Goal: Transaction & Acquisition: Purchase product/service

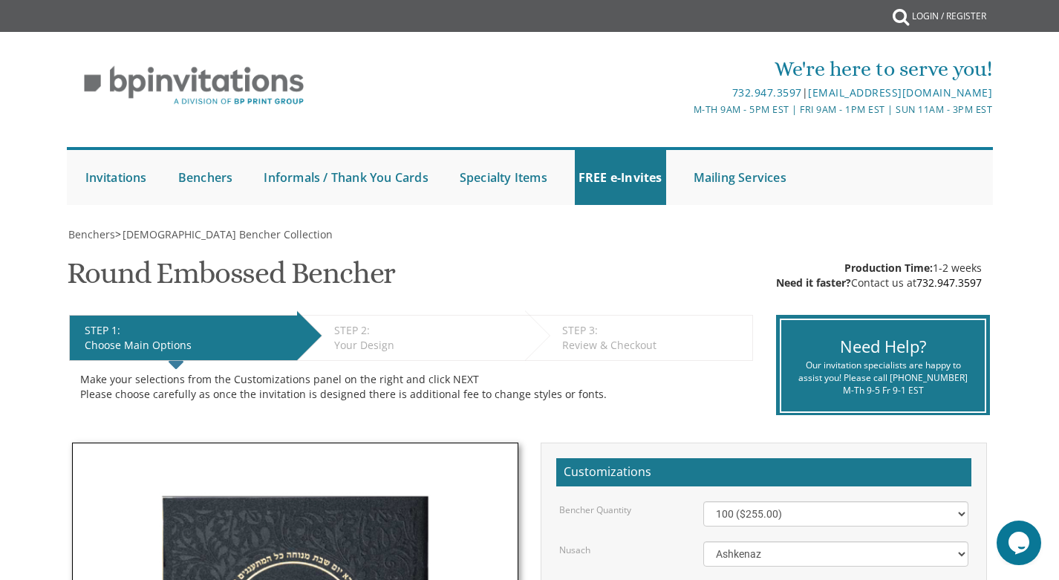
scroll to position [153, 0]
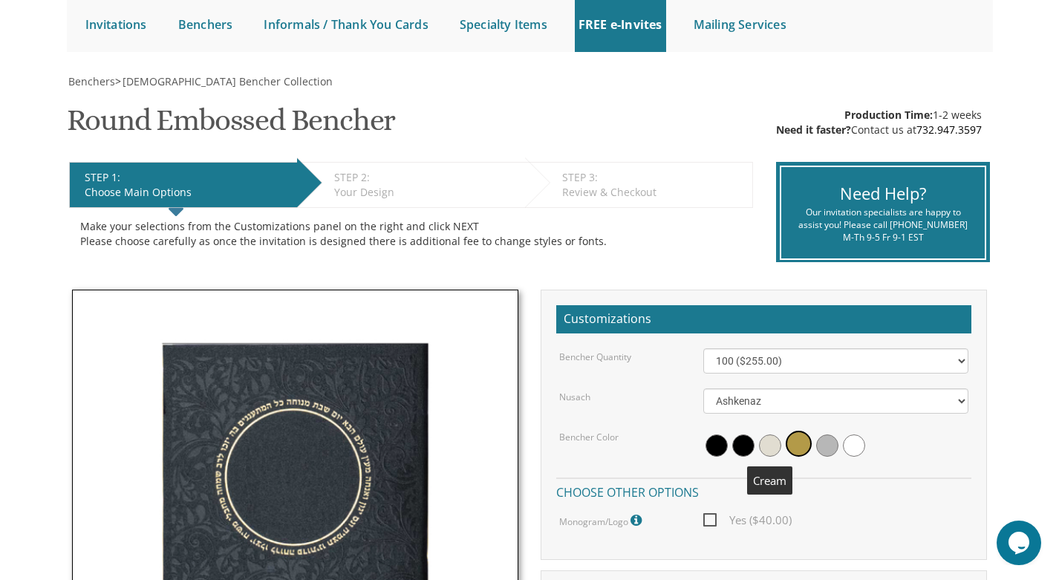
click at [767, 444] on span at bounding box center [770, 446] width 22 height 22
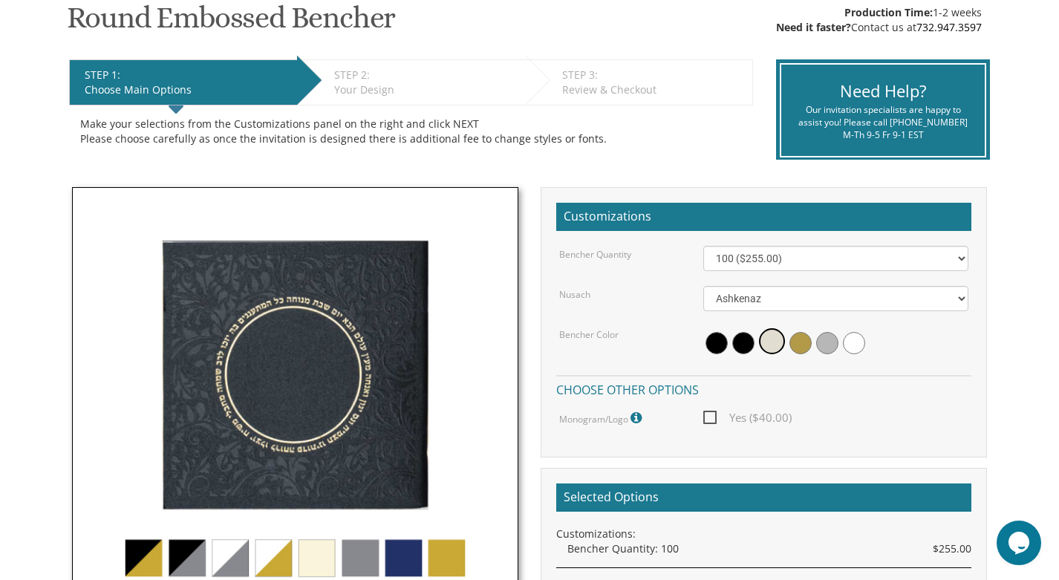
scroll to position [265, 0]
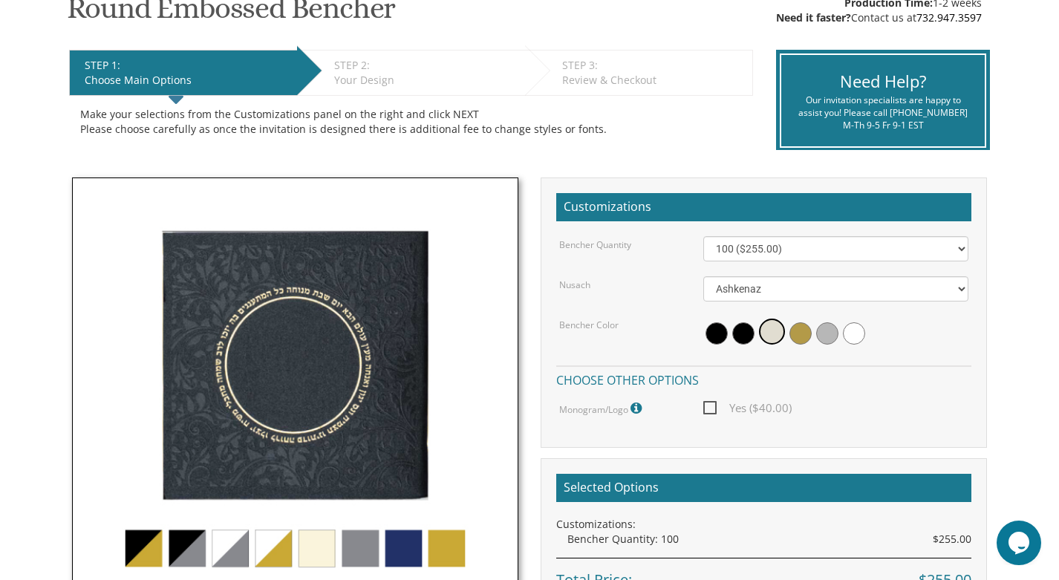
click at [713, 402] on span "Yes ($40.00)" at bounding box center [747, 408] width 88 height 19
click at [713, 402] on input "Yes ($40.00)" at bounding box center [708, 407] width 10 height 10
checkbox input "true"
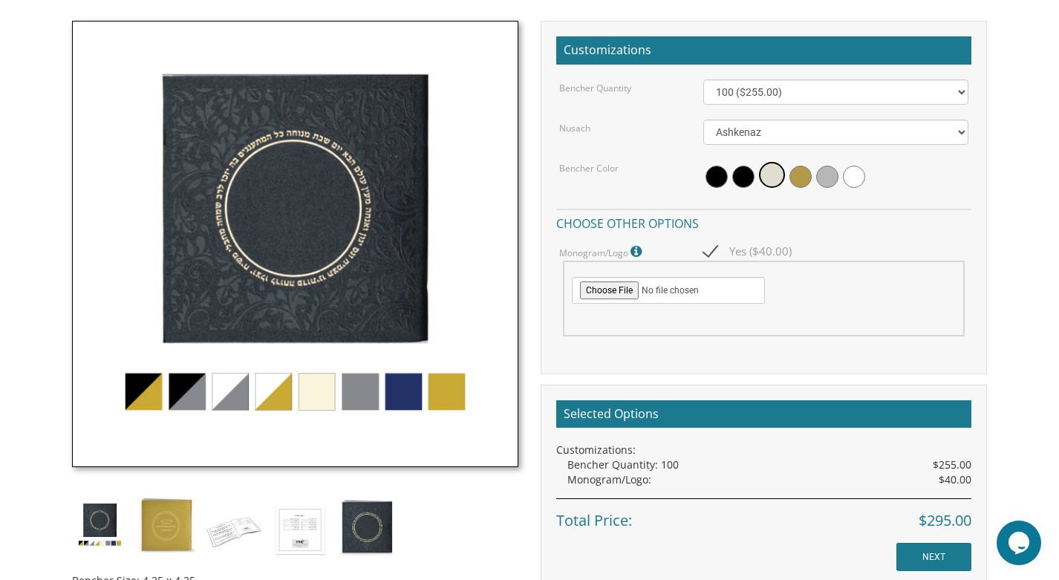
scroll to position [423, 0]
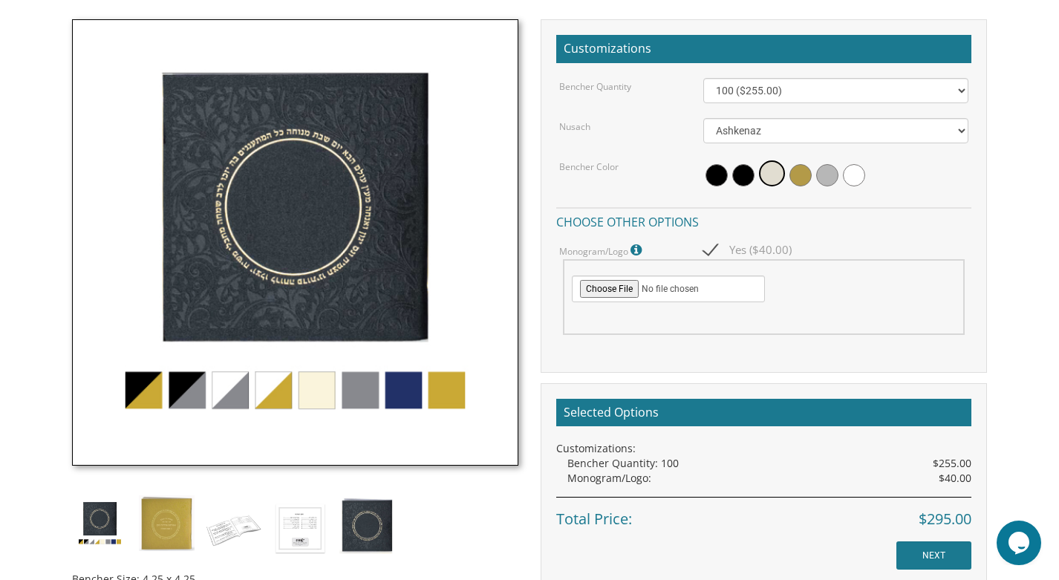
click at [623, 272] on div at bounding box center [764, 296] width 403 height 75
click at [624, 282] on input "file" at bounding box center [668, 289] width 193 height 27
type input "C:\fakepath\Logo infilled.png"
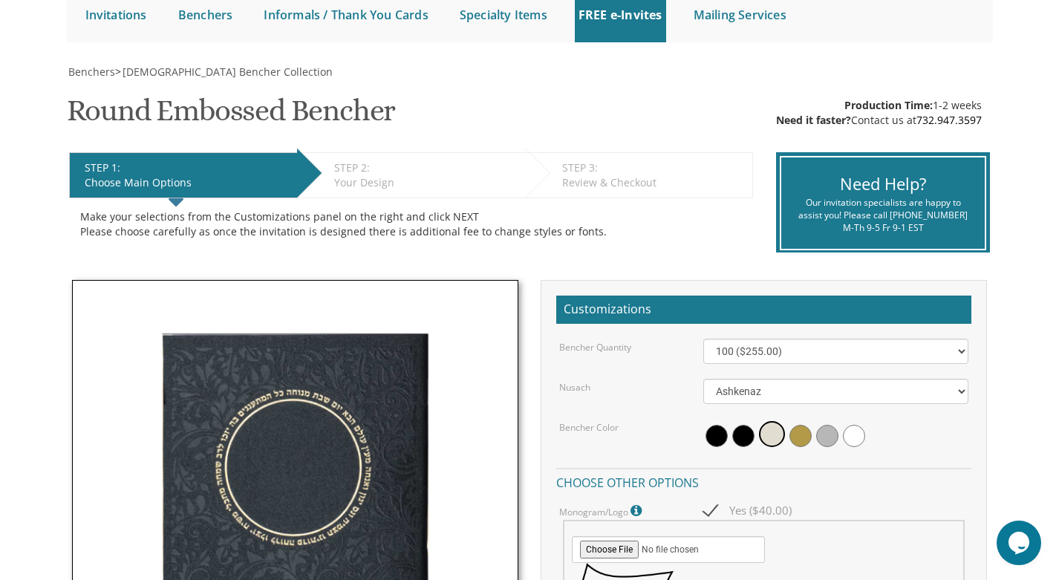
scroll to position [153, 0]
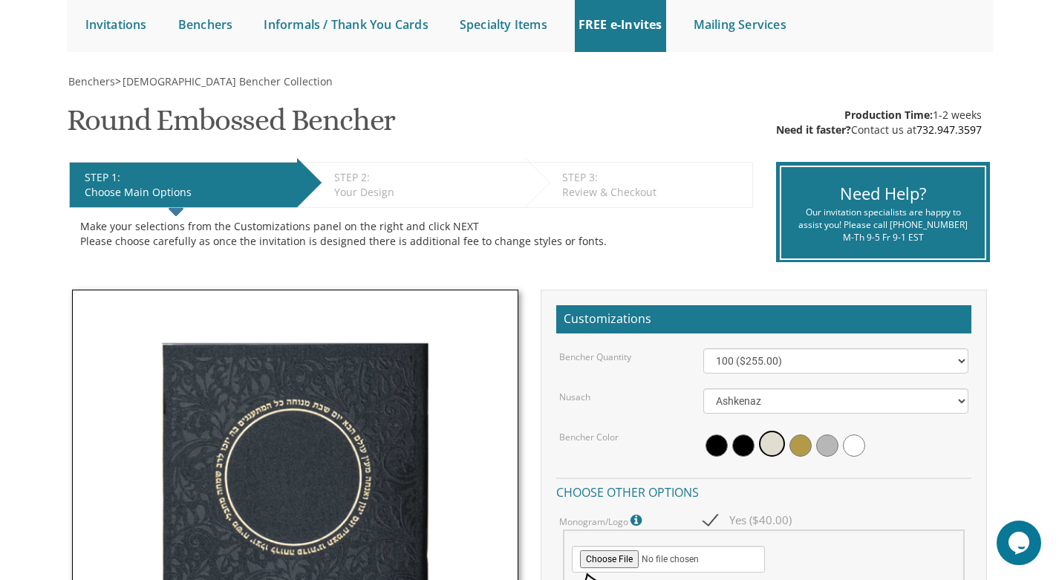
click at [667, 307] on h2 "Customizations" at bounding box center [763, 319] width 415 height 28
click at [698, 323] on h2 "Customizations" at bounding box center [763, 319] width 415 height 28
select select "200"
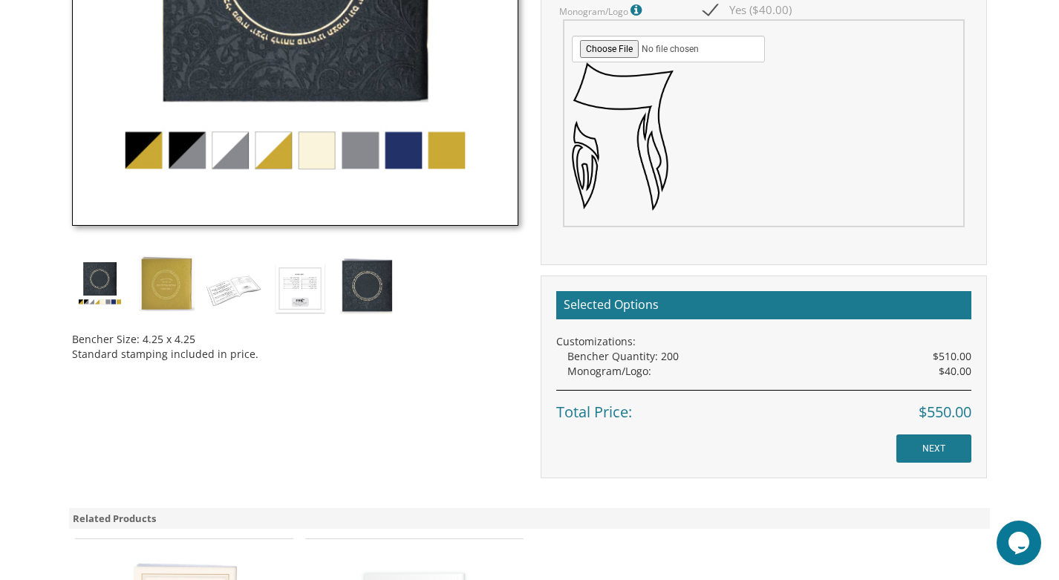
scroll to position [667, 0]
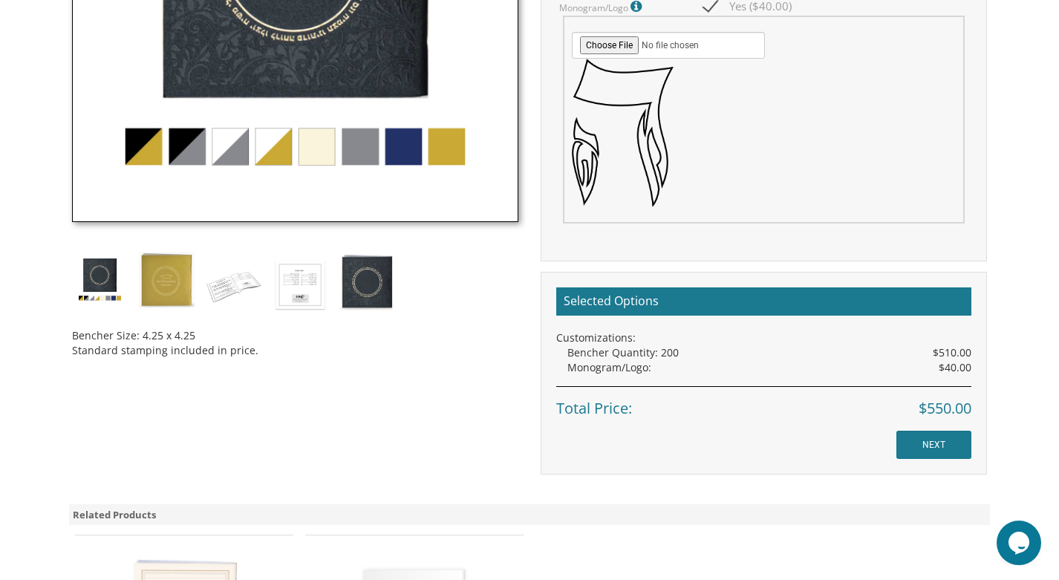
click at [957, 433] on input "NEXT" at bounding box center [934, 445] width 75 height 28
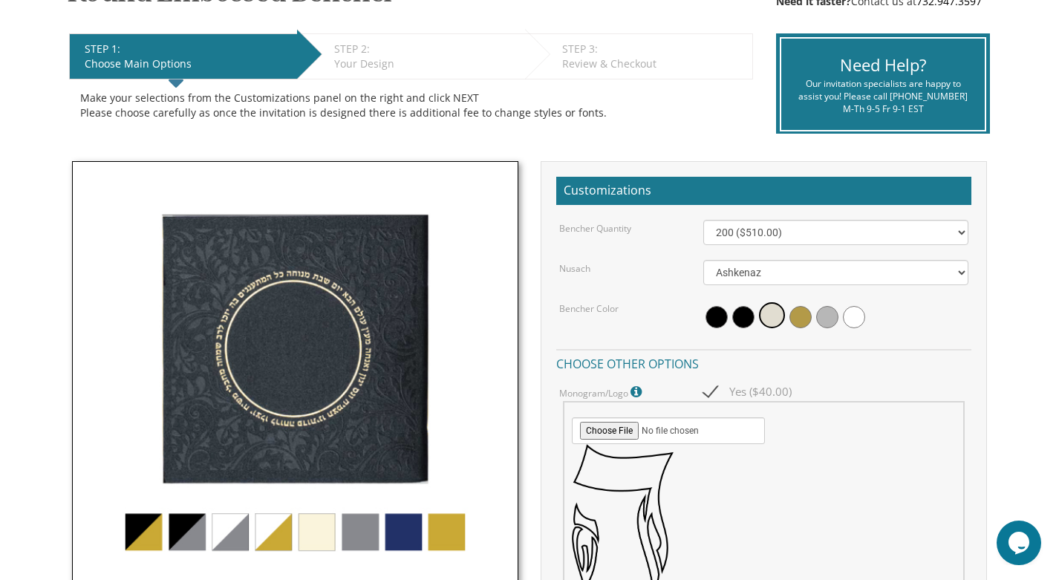
scroll to position [287, 0]
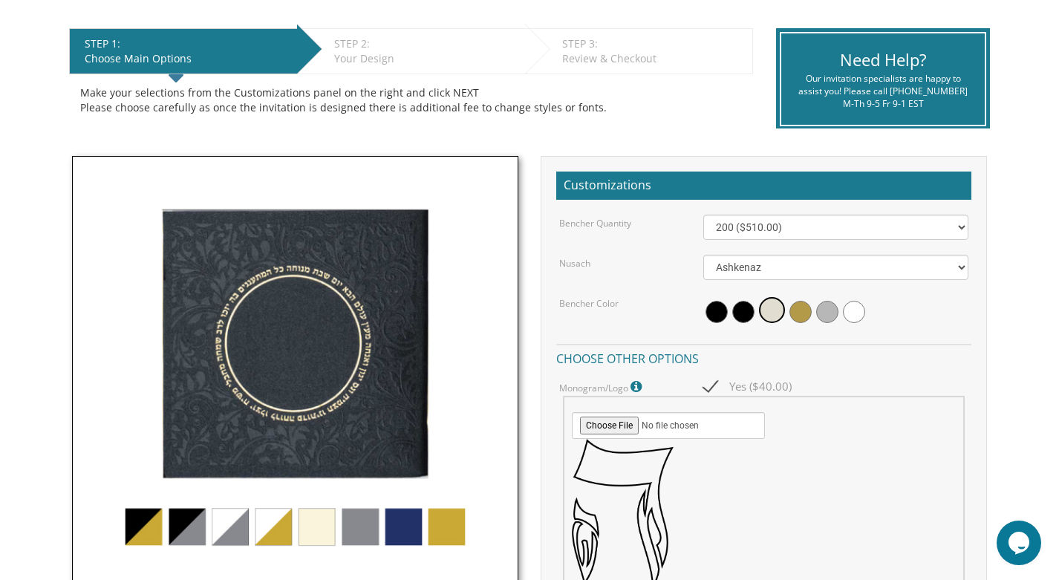
click at [447, 99] on div "Make your selections from the Customizations panel on the right and click NEXT …" at bounding box center [411, 100] width 662 height 30
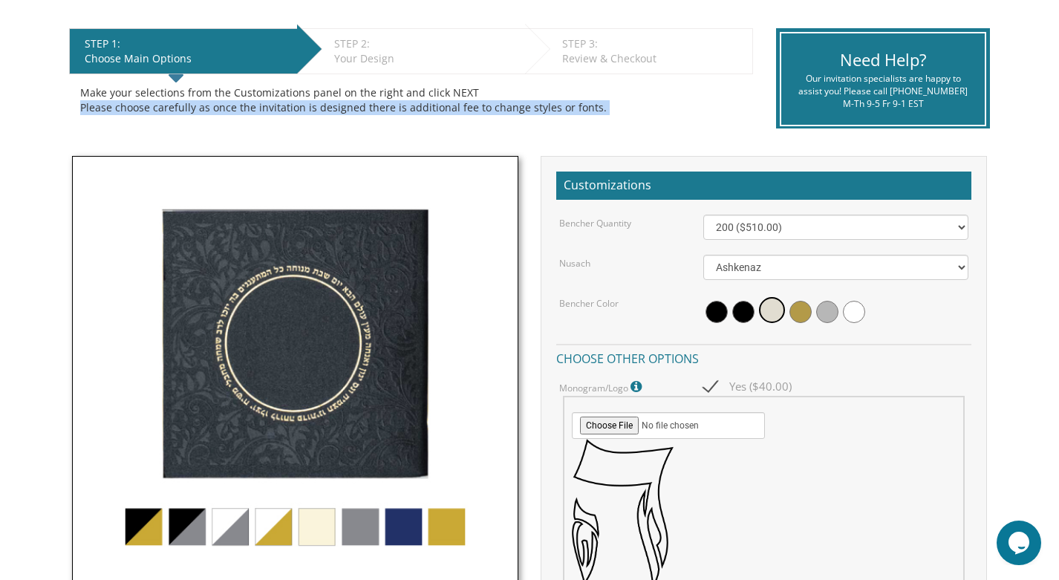
click at [447, 99] on div "Make your selections from the Customizations panel on the right and click NEXT …" at bounding box center [411, 100] width 662 height 30
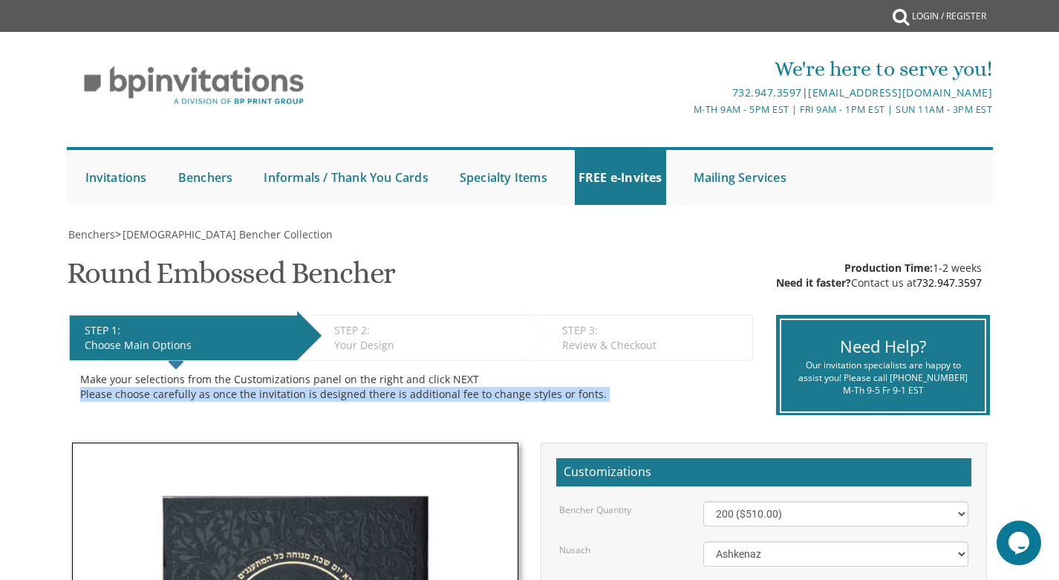
scroll to position [0, 0]
click at [223, 92] on img at bounding box center [194, 86] width 255 height 62
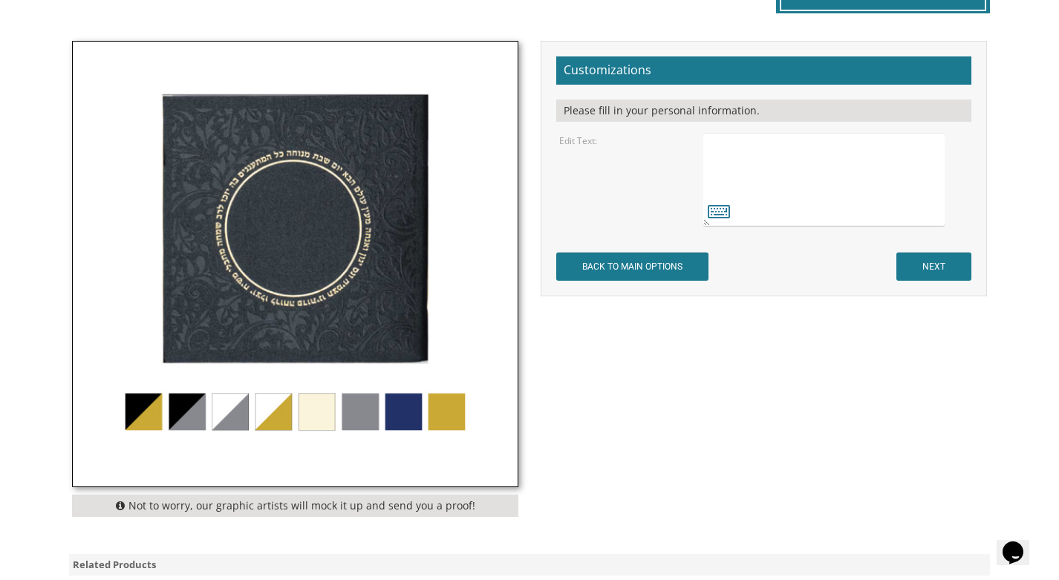
scroll to position [397, 0]
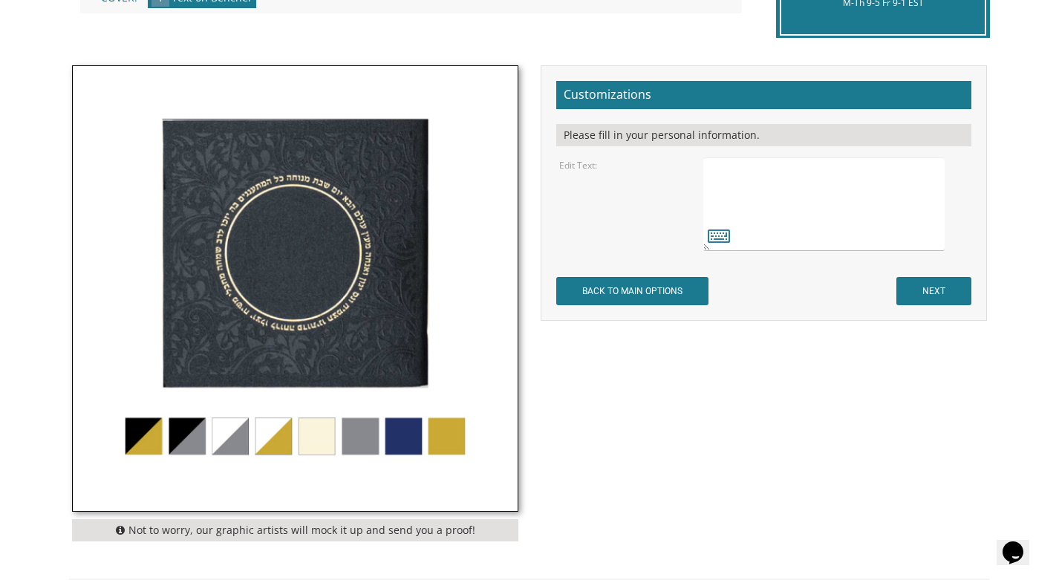
click at [272, 442] on img at bounding box center [295, 288] width 445 height 445
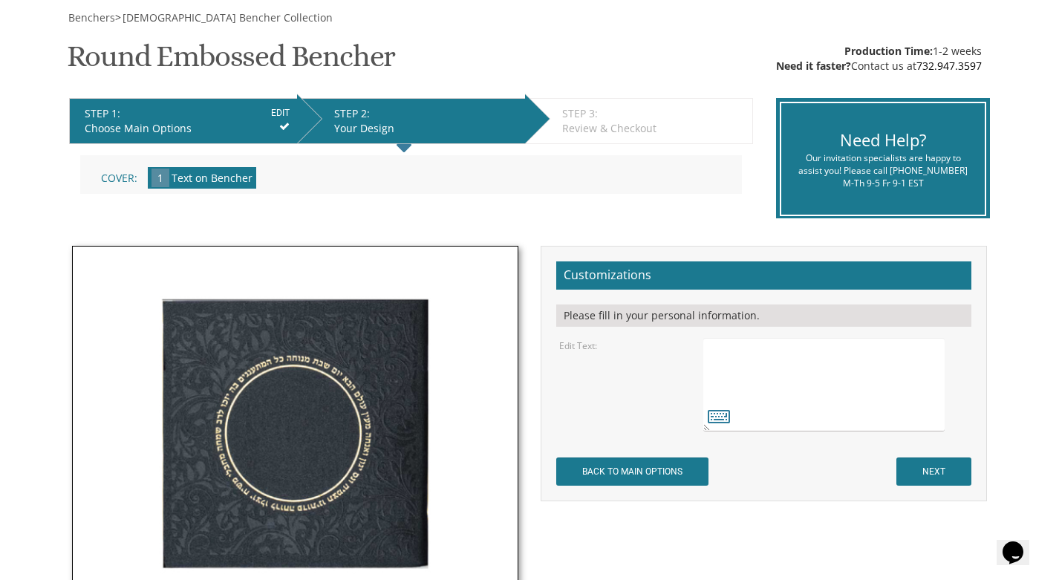
scroll to position [206, 0]
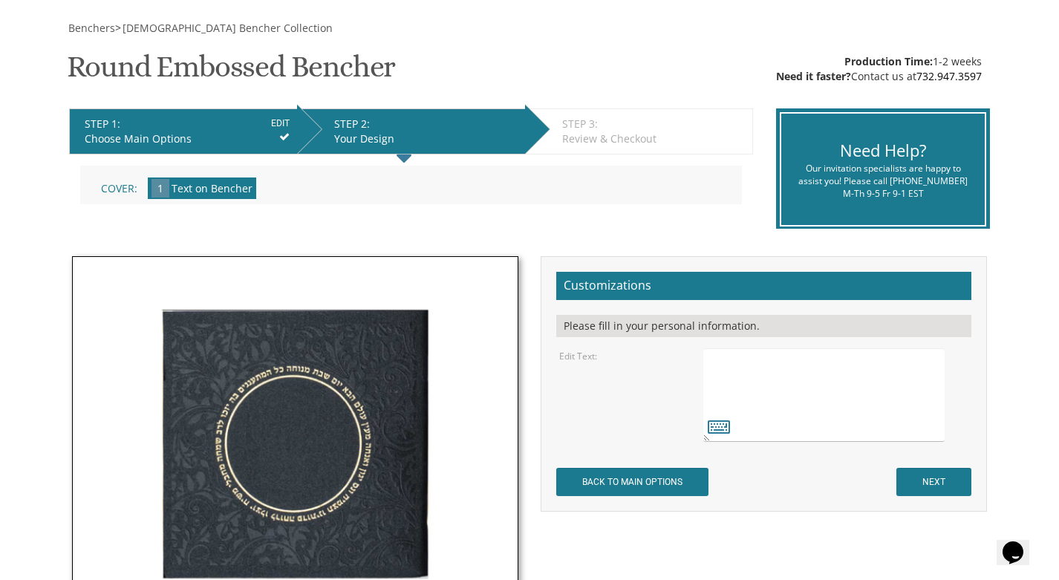
click at [201, 126] on div "STEP 1: EDIT" at bounding box center [187, 124] width 205 height 15
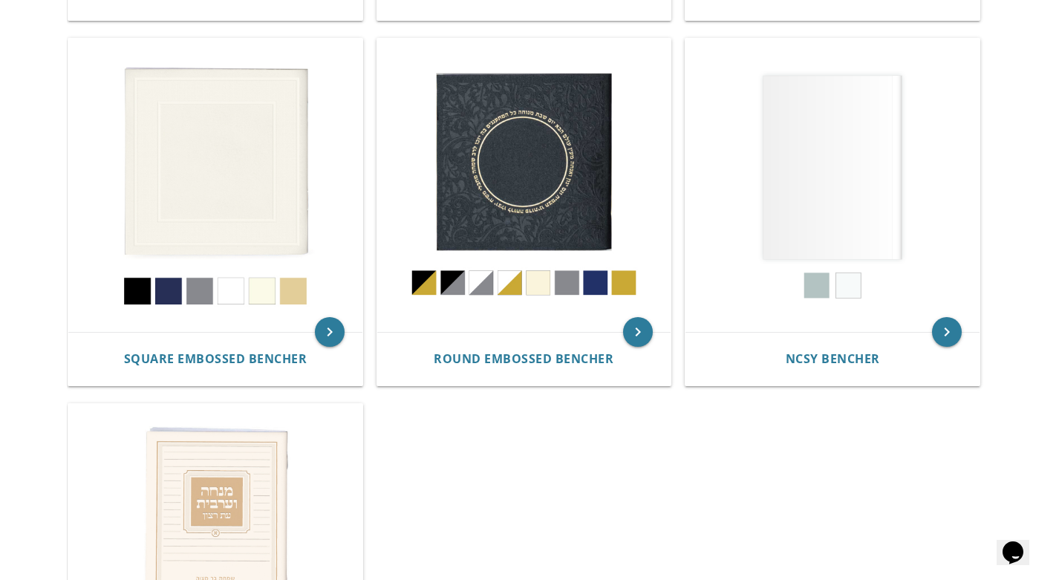
scroll to position [645, 0]
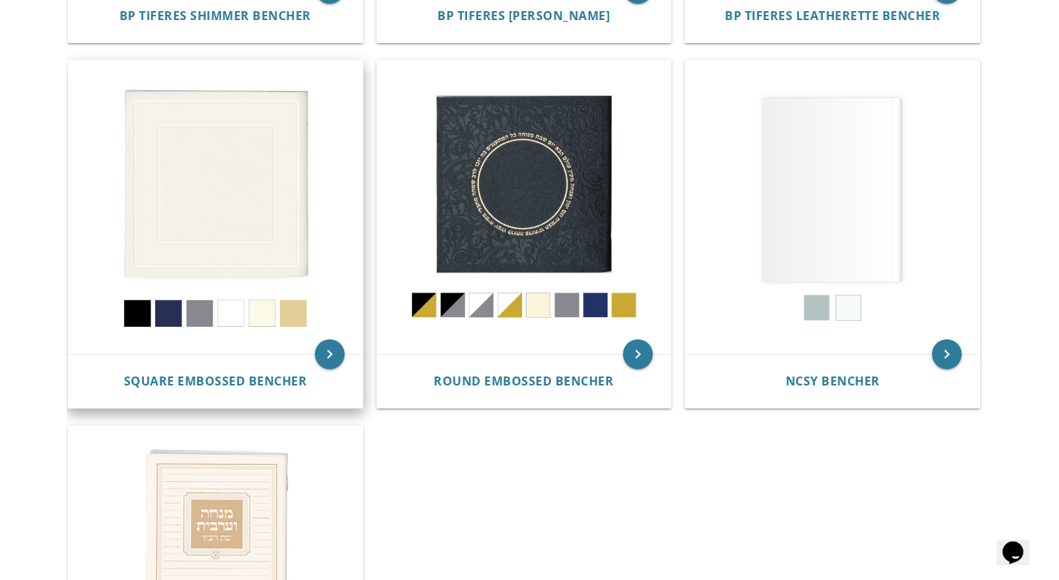
click at [245, 192] on img at bounding box center [215, 208] width 294 height 294
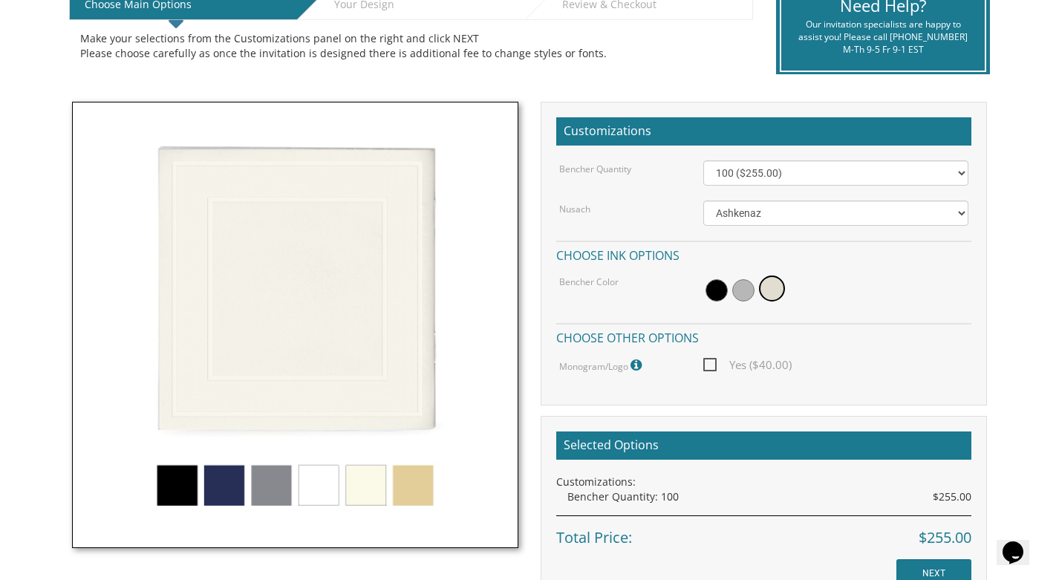
scroll to position [339, 0]
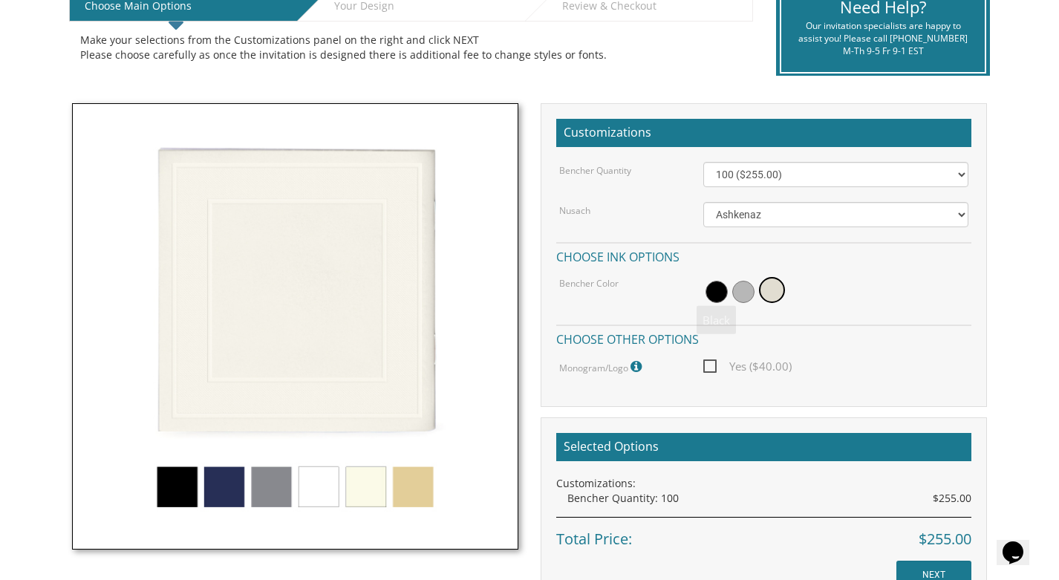
click at [781, 157] on div "Customizations Bencher Quantity 100 ($255.00) 200 ($510.00) 300 ($765.00) 400 (…" at bounding box center [764, 255] width 446 height 304
select select "200"
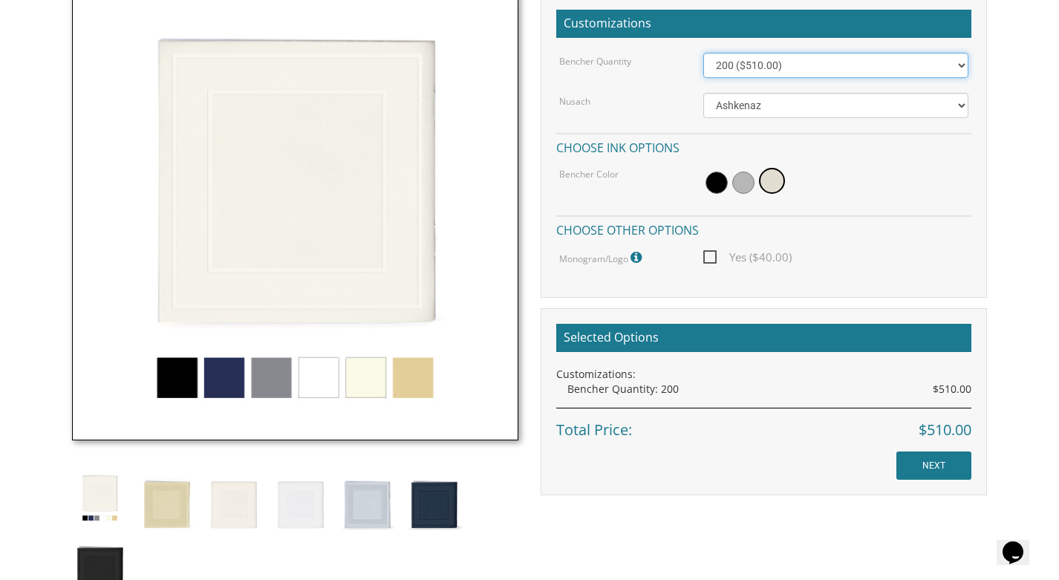
scroll to position [450, 0]
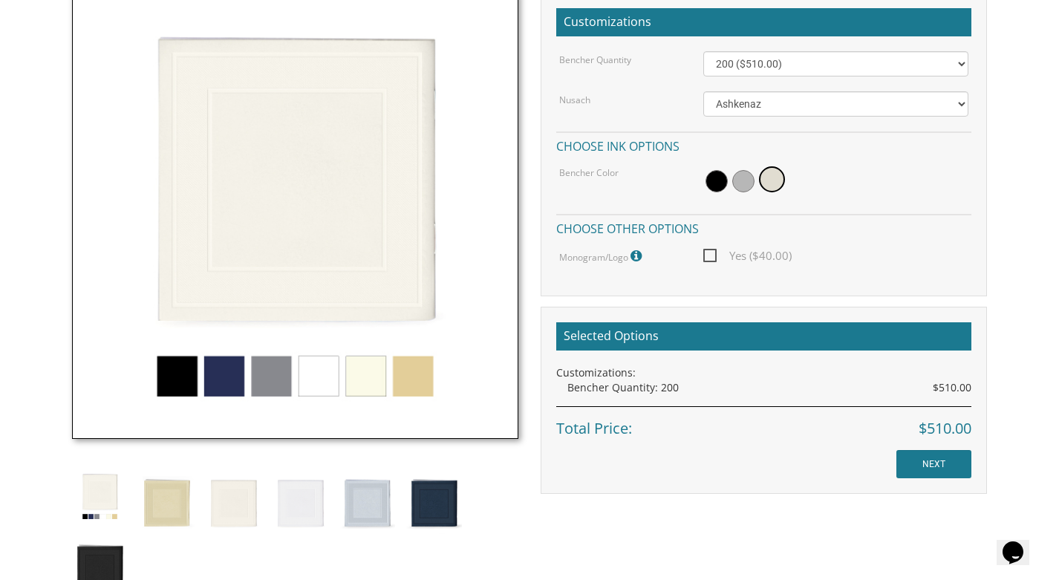
click at [724, 260] on span "Yes ($40.00)" at bounding box center [747, 256] width 88 height 19
click at [713, 259] on input "Yes ($40.00)" at bounding box center [708, 255] width 10 height 10
checkbox input "true"
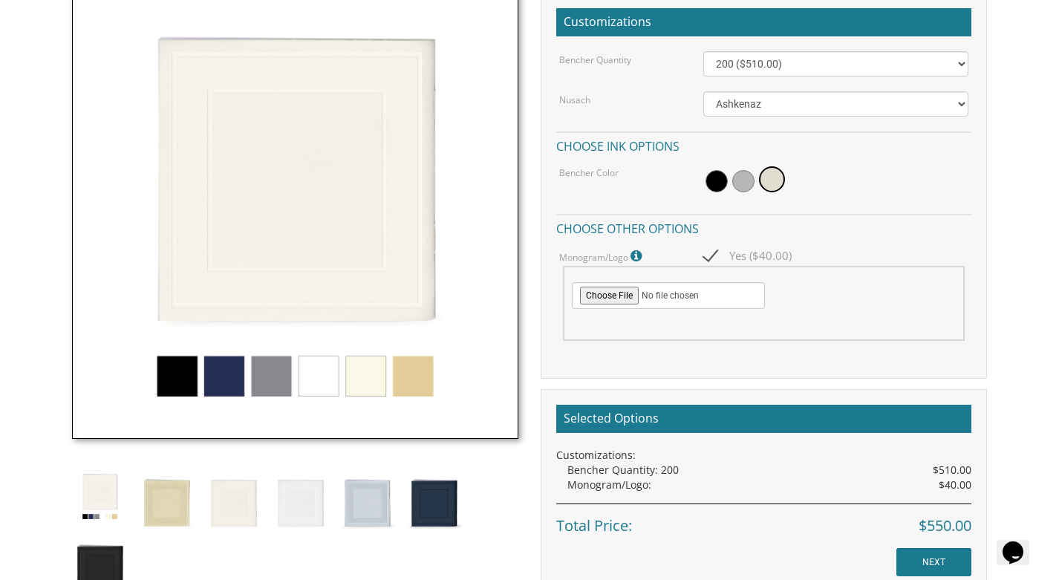
click at [596, 287] on input "file" at bounding box center [668, 295] width 193 height 27
type input "C:\fakepath\Logo infilled.png"
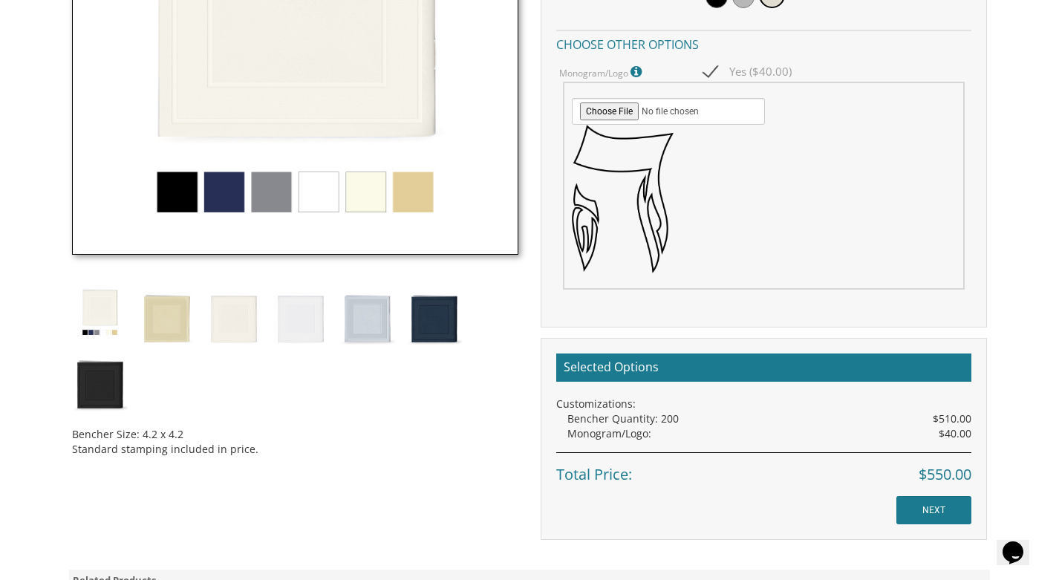
scroll to position [717, 0]
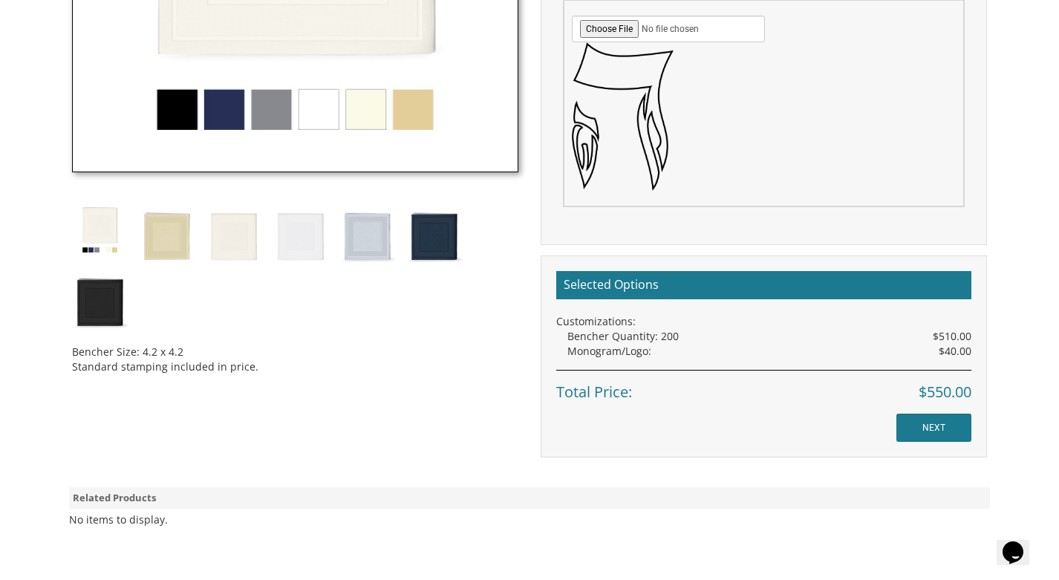
click at [945, 424] on input "NEXT" at bounding box center [934, 428] width 75 height 28
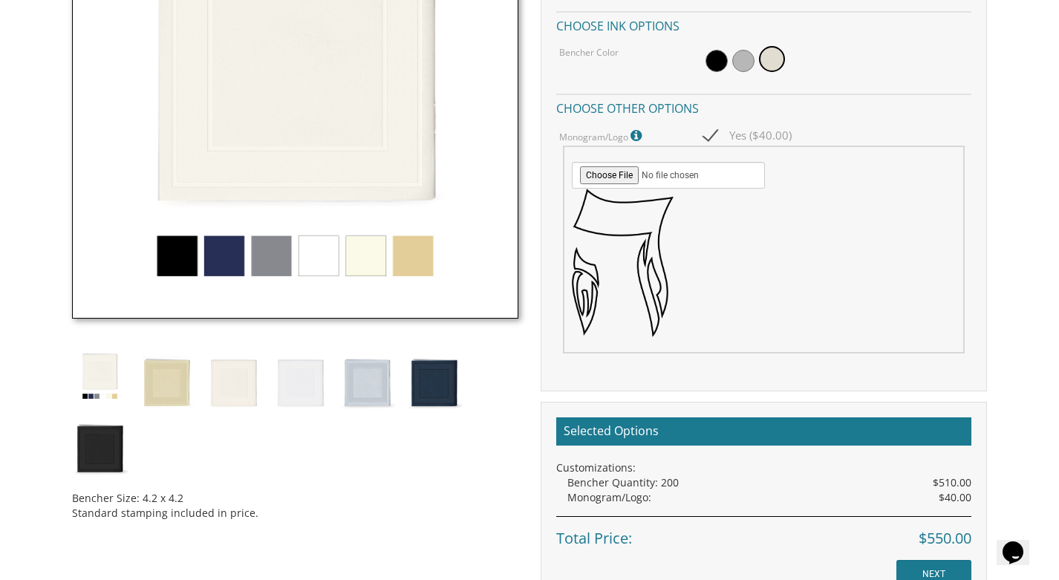
scroll to position [561, 0]
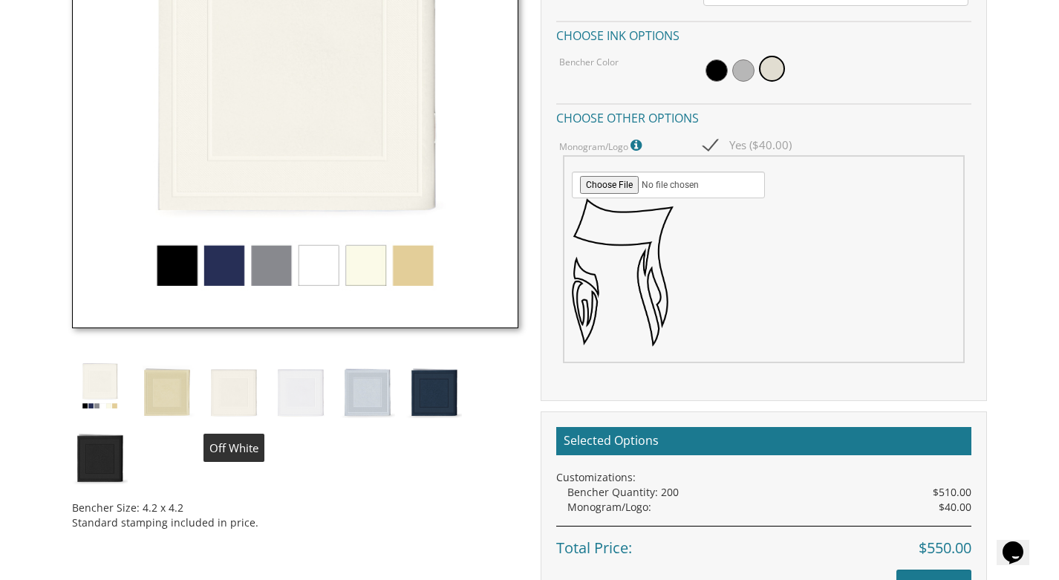
click at [234, 406] on img at bounding box center [234, 390] width 56 height 65
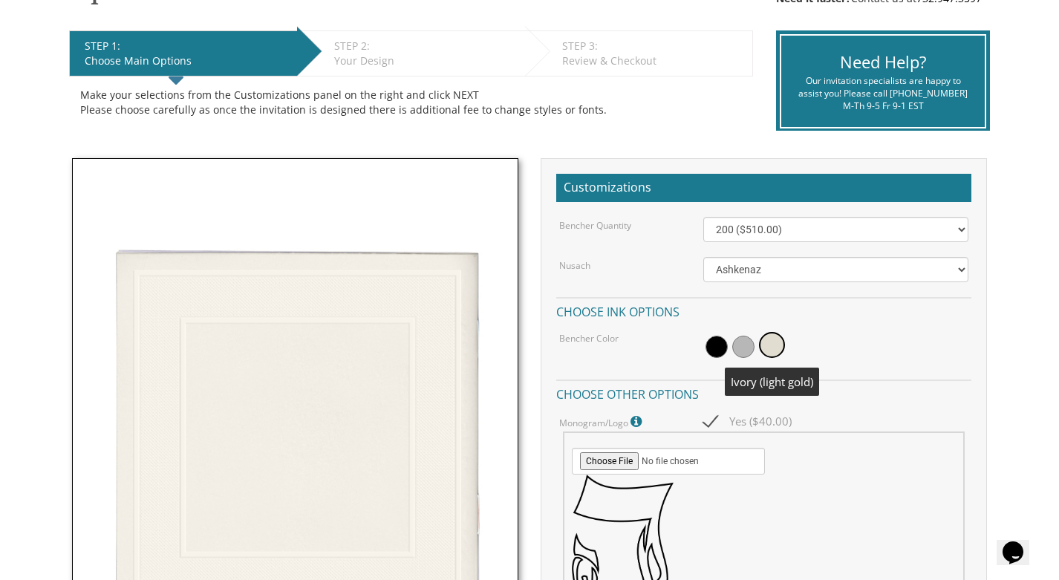
scroll to position [311, 0]
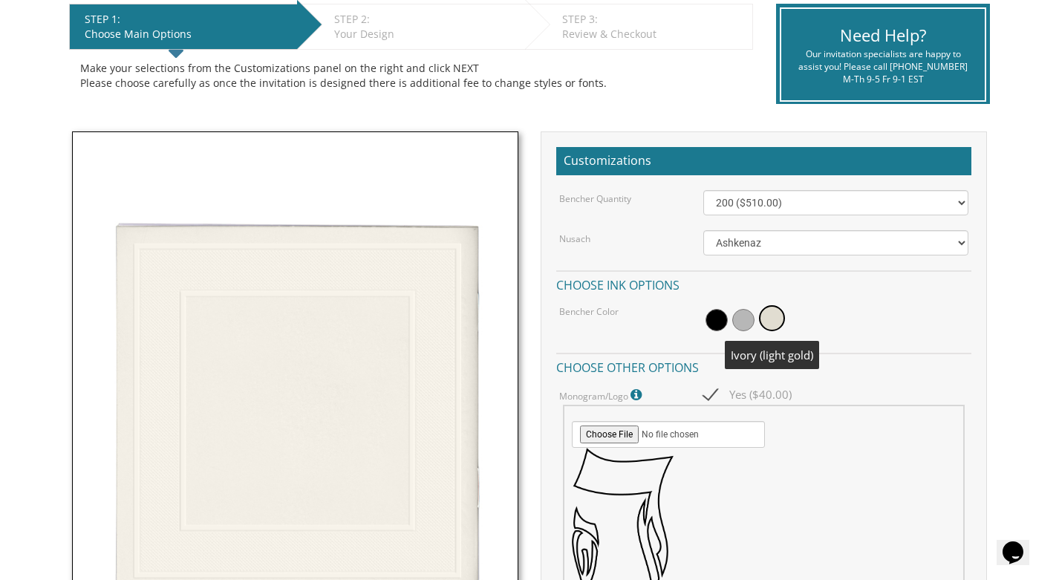
click at [775, 322] on span at bounding box center [772, 318] width 26 height 26
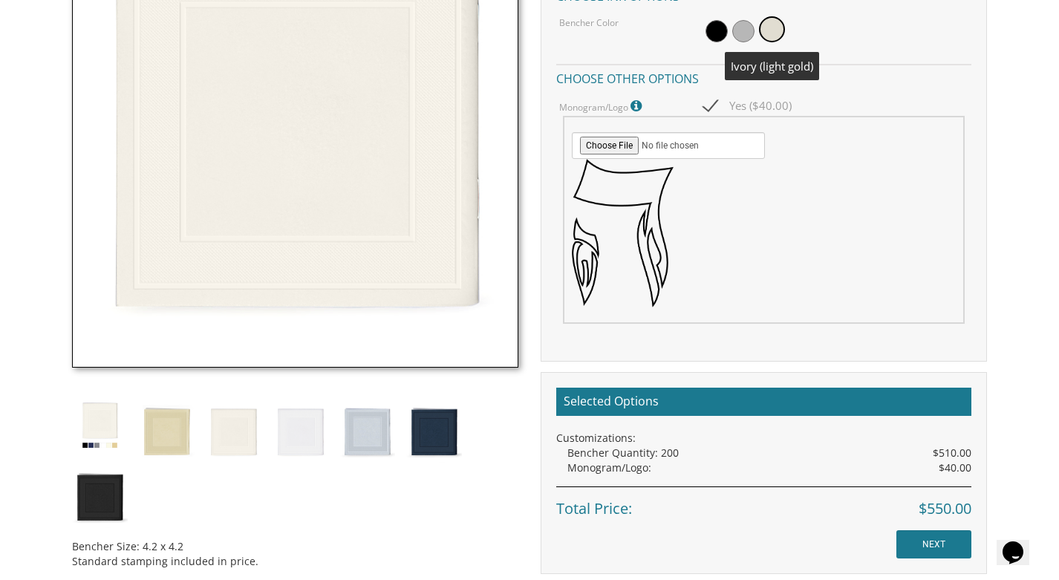
scroll to position [627, 0]
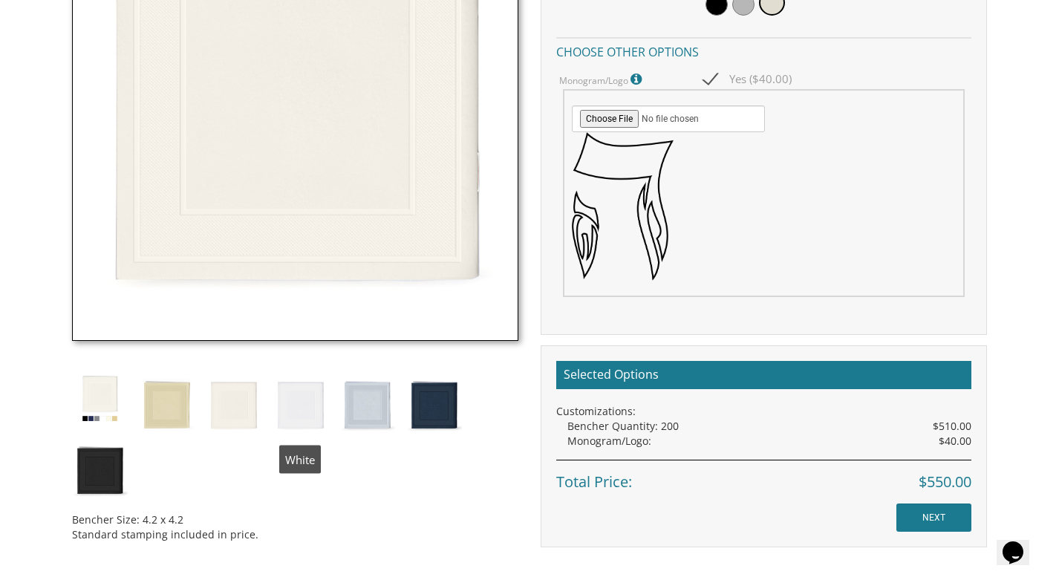
click at [305, 405] on img at bounding box center [301, 403] width 56 height 65
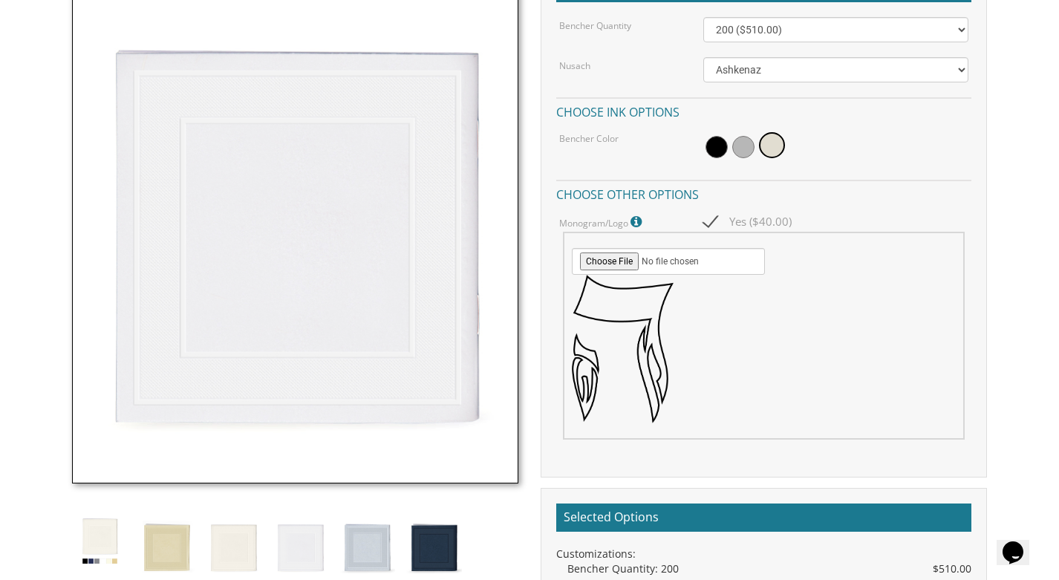
scroll to position [466, 0]
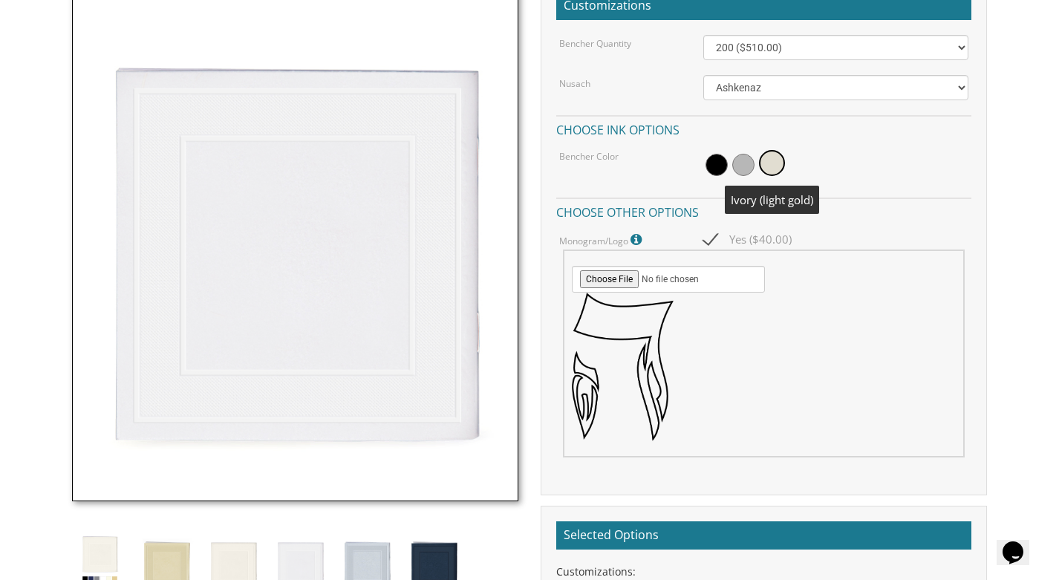
click at [769, 165] on span at bounding box center [772, 163] width 26 height 26
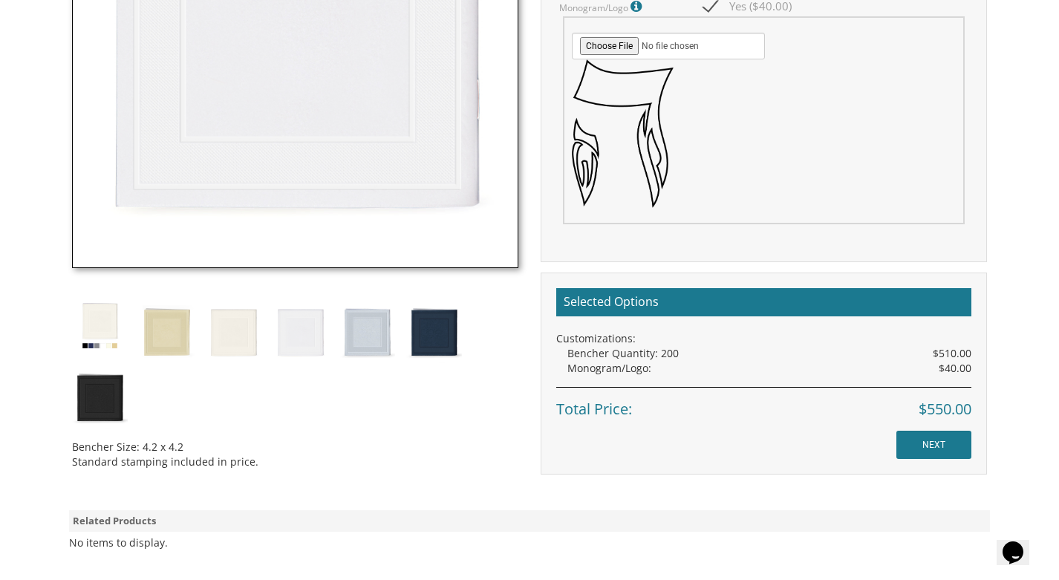
click at [933, 444] on input "NEXT" at bounding box center [934, 445] width 75 height 28
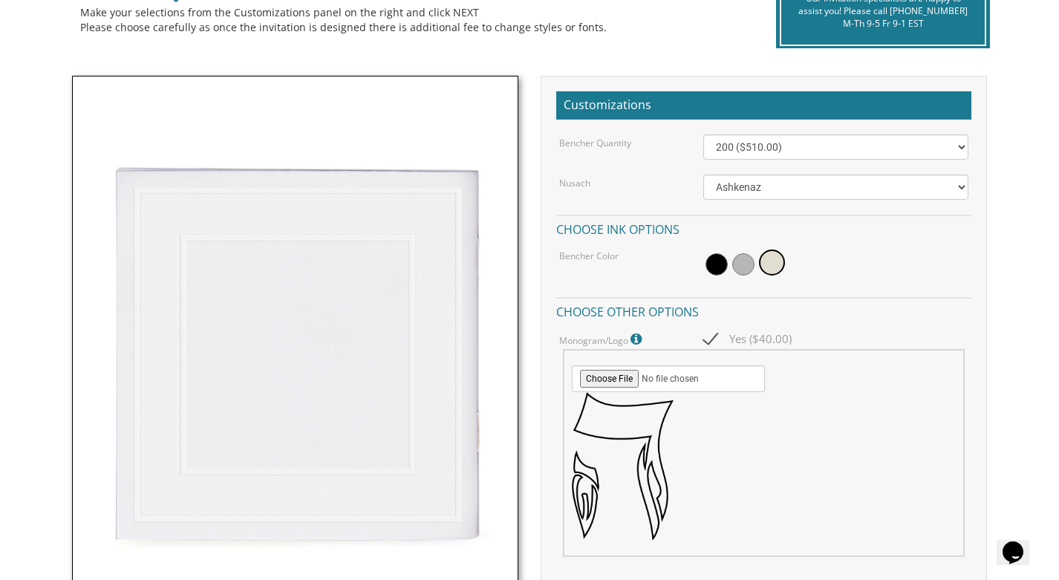
scroll to position [368, 0]
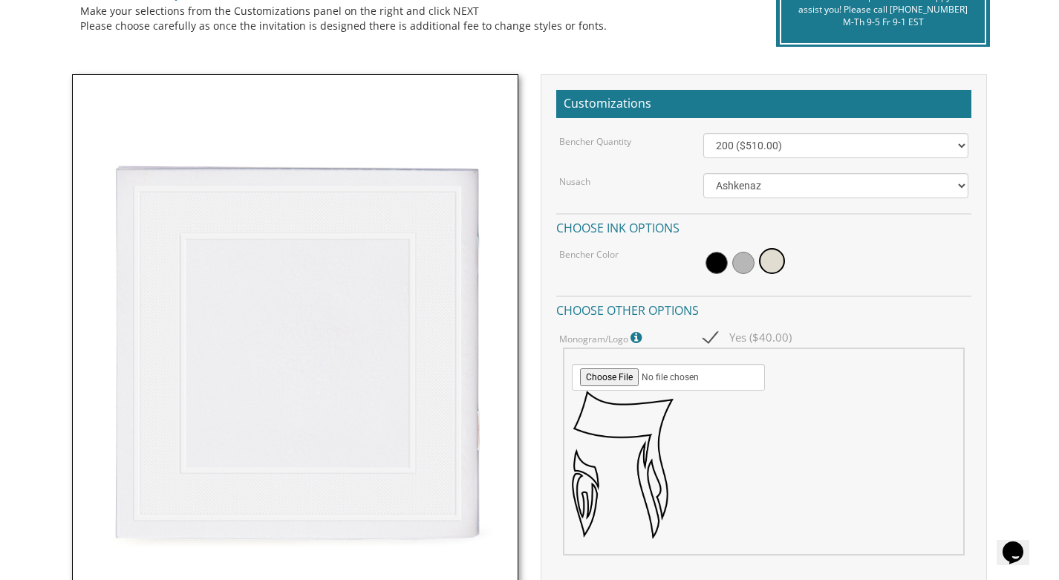
click at [750, 270] on span at bounding box center [743, 263] width 22 height 22
click at [773, 258] on span at bounding box center [774, 263] width 22 height 22
click at [746, 261] on span at bounding box center [743, 263] width 22 height 22
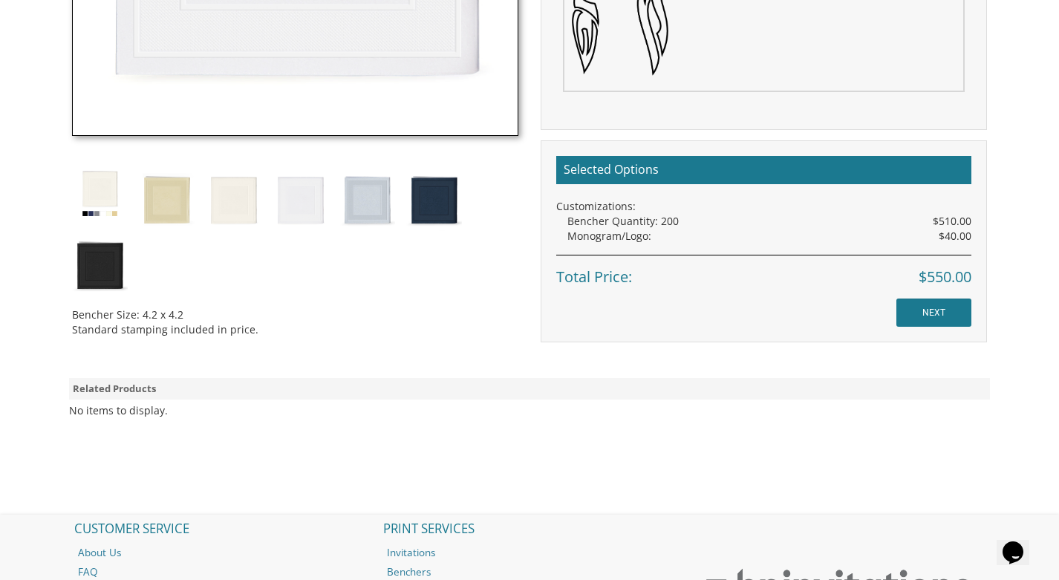
scroll to position [847, 0]
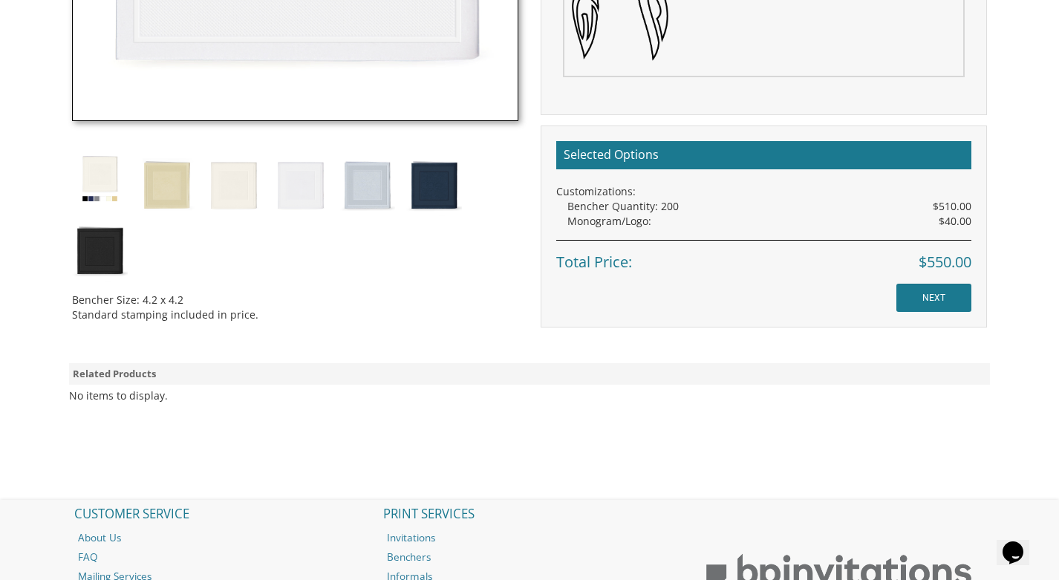
click at [928, 303] on input "NEXT" at bounding box center [934, 298] width 75 height 28
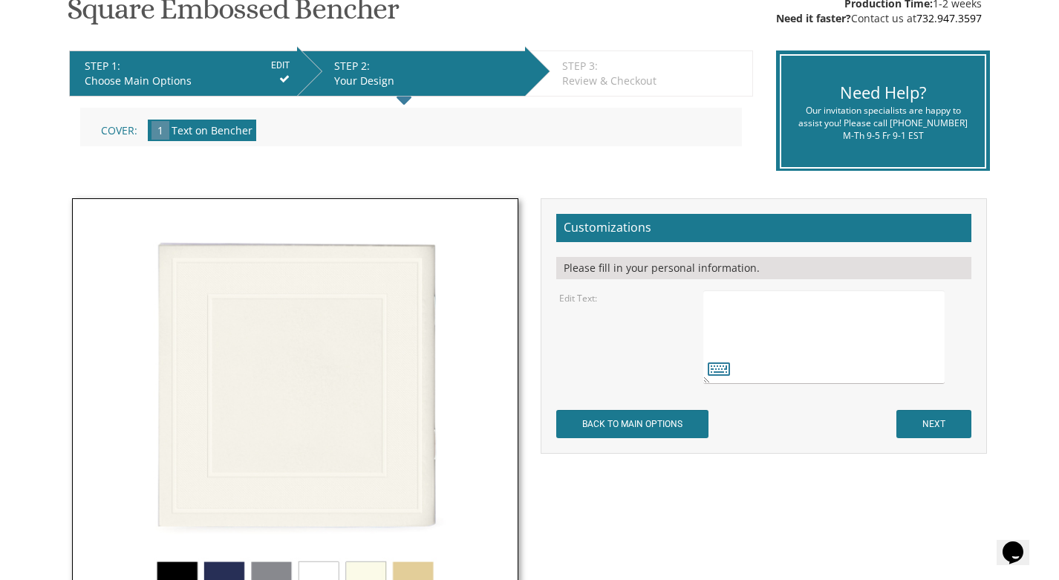
scroll to position [258, 0]
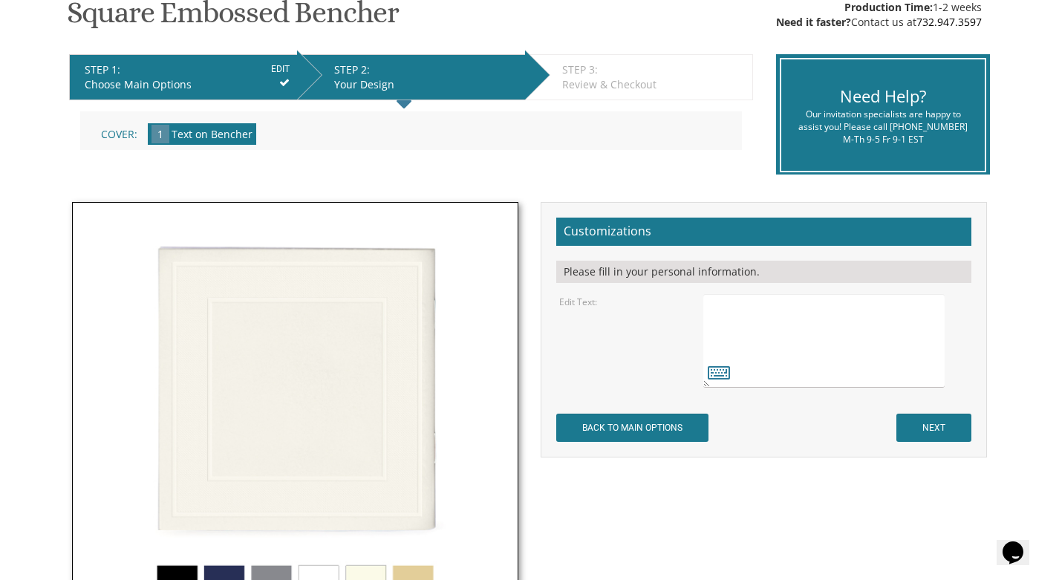
scroll to position [268, 0]
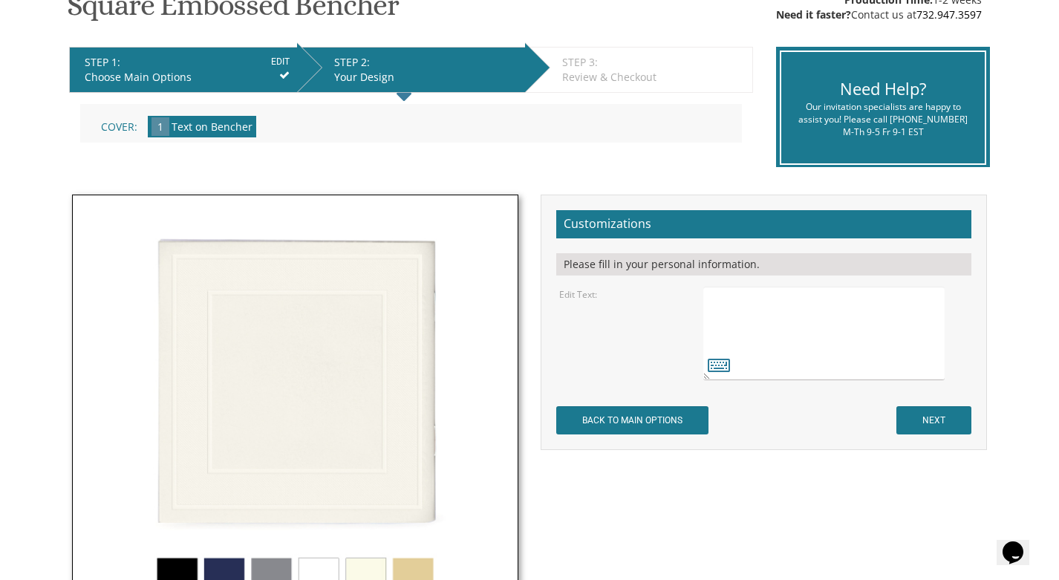
click at [772, 348] on textarea at bounding box center [823, 334] width 241 height 94
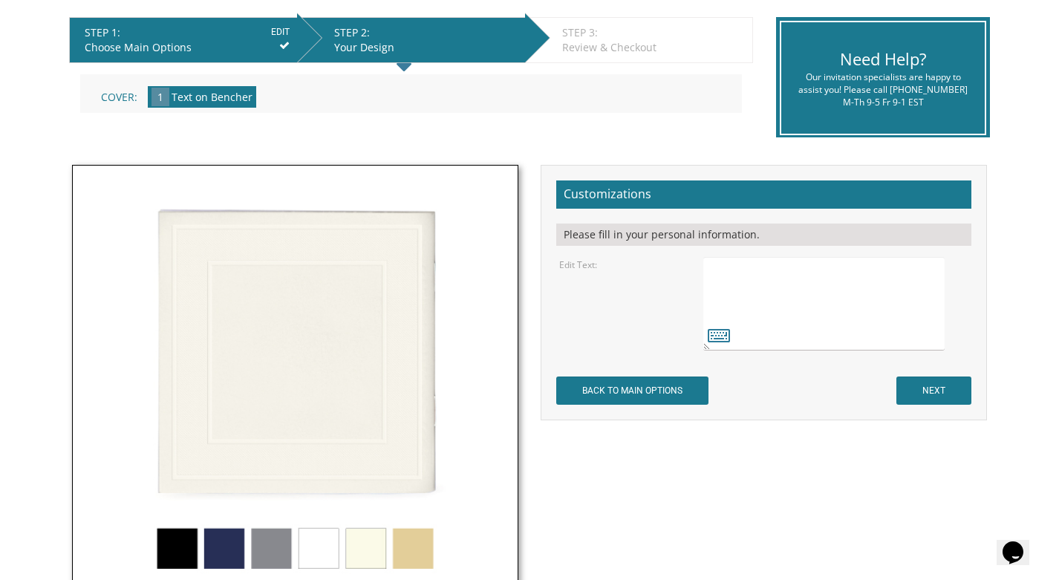
scroll to position [308, 0]
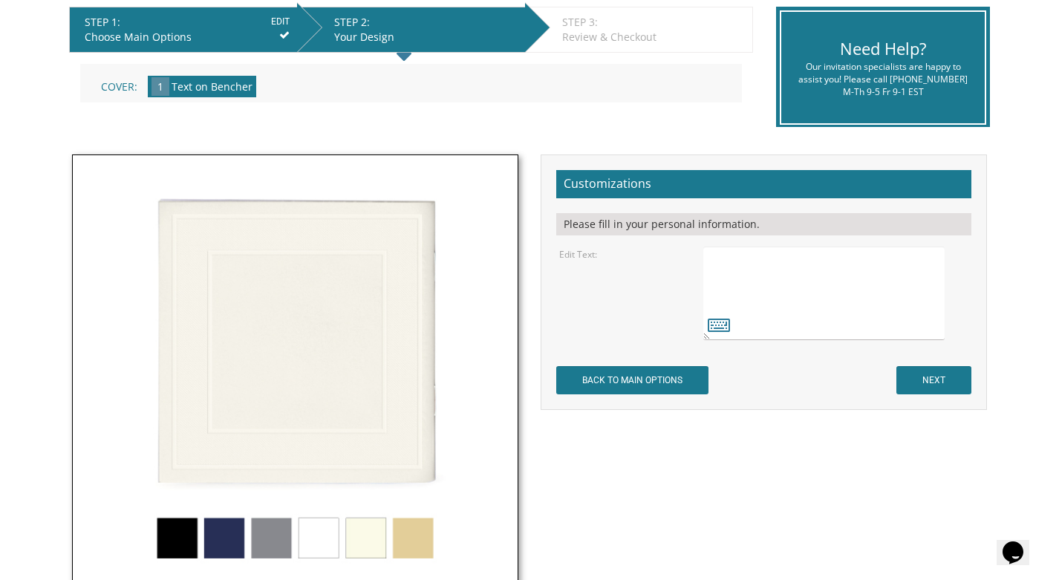
click at [738, 261] on textarea at bounding box center [823, 294] width 241 height 94
type textarea "׳"
type textarea "W"
click at [720, 324] on icon at bounding box center [719, 324] width 22 height 21
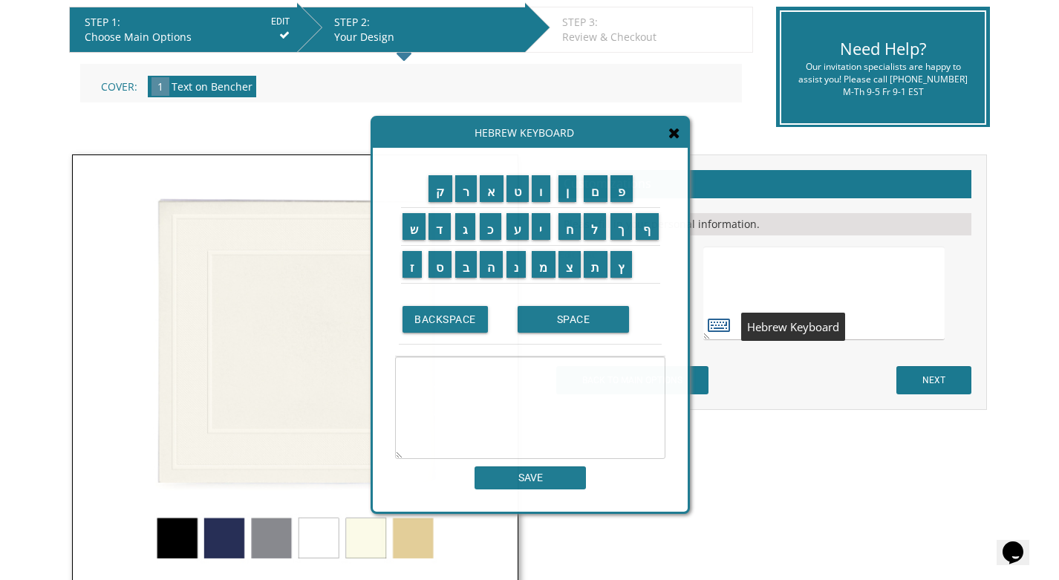
click at [720, 324] on icon at bounding box center [719, 324] width 22 height 21
click at [668, 133] on icon at bounding box center [674, 133] width 12 height 15
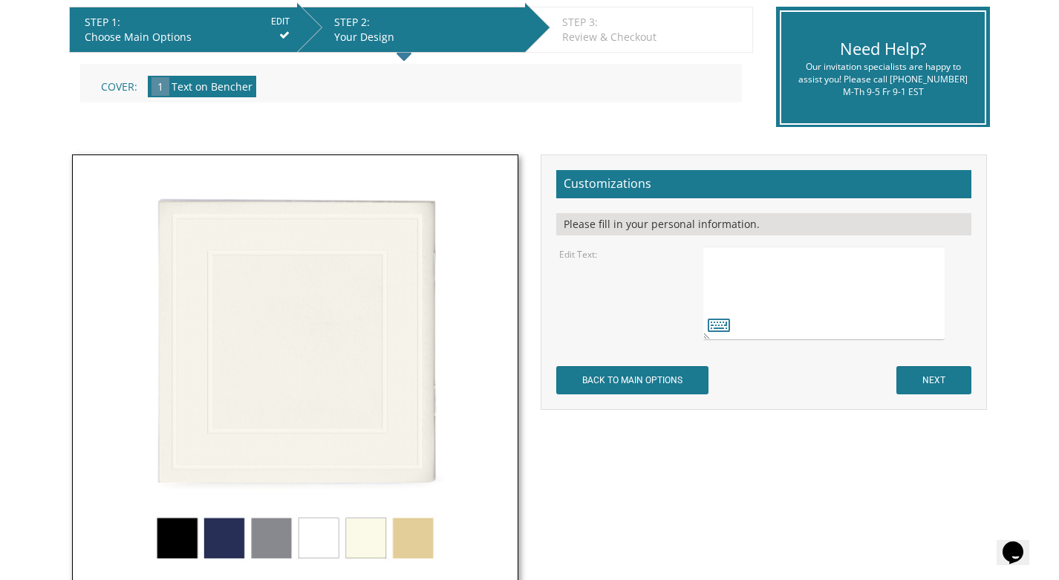
click at [837, 282] on textarea at bounding box center [823, 294] width 241 height 94
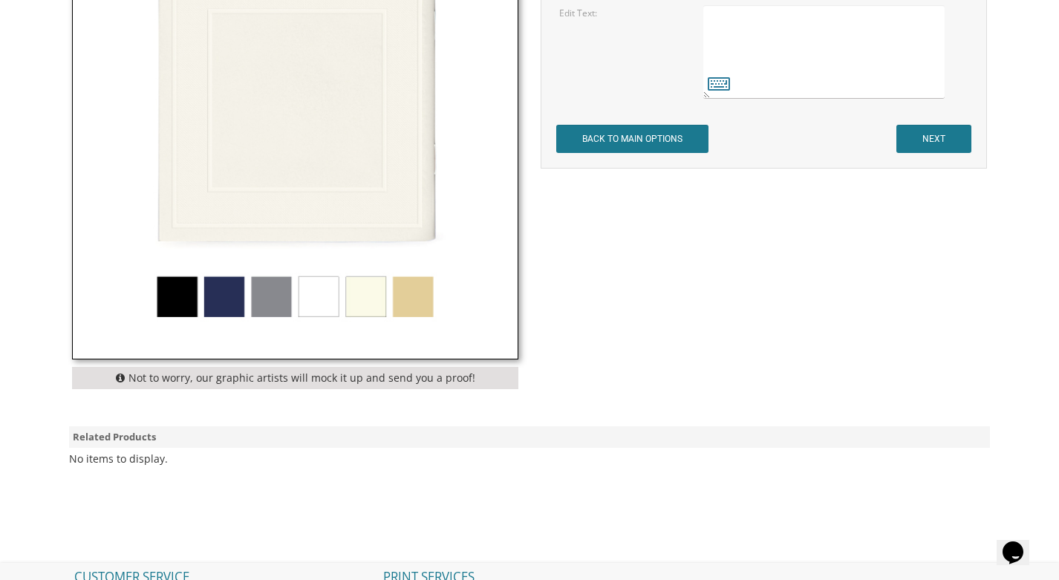
scroll to position [551, 0]
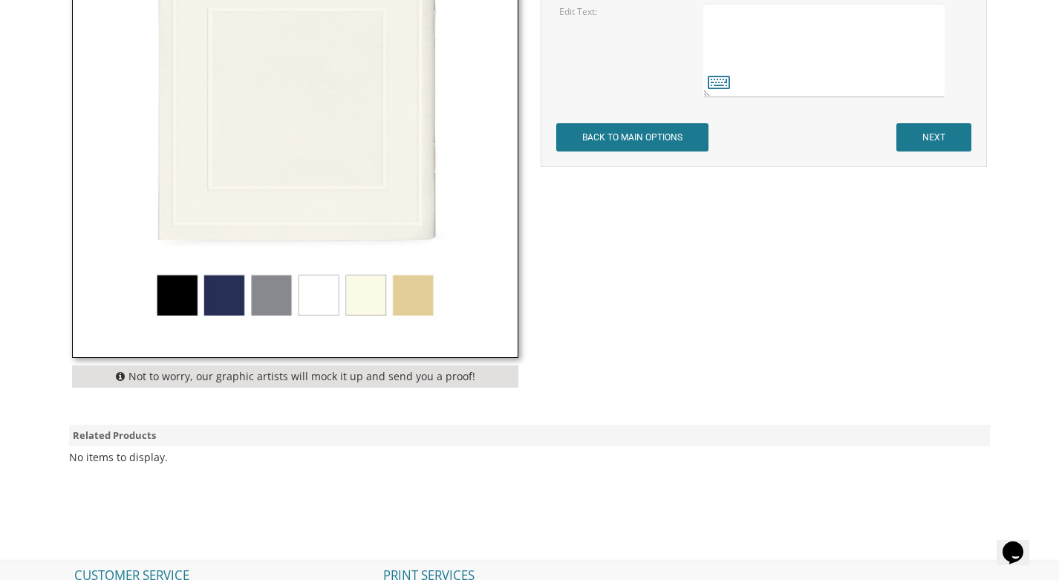
click at [320, 276] on img at bounding box center [295, 134] width 445 height 445
click at [320, 290] on img at bounding box center [295, 134] width 445 height 445
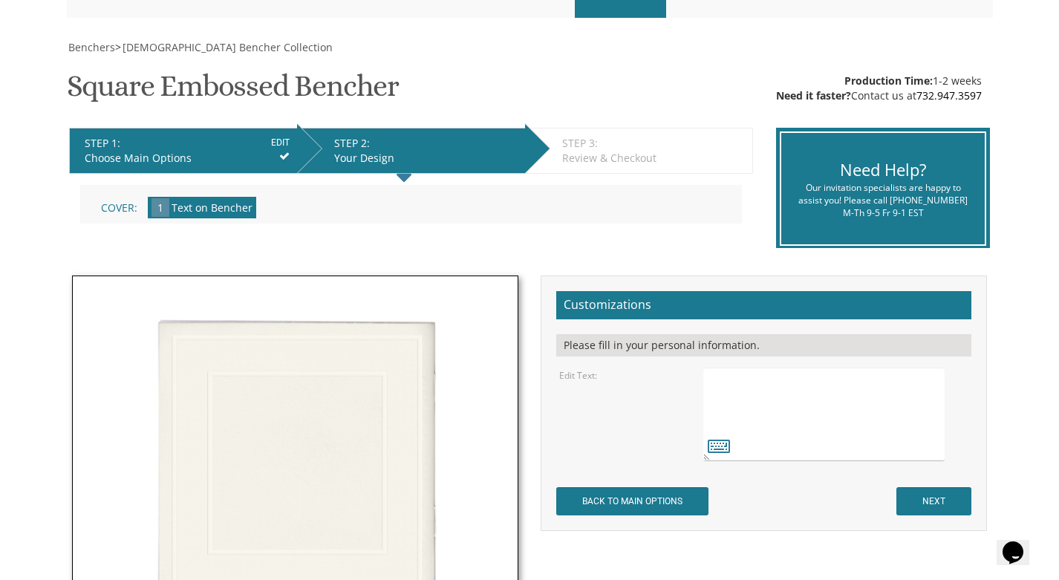
scroll to position [183, 0]
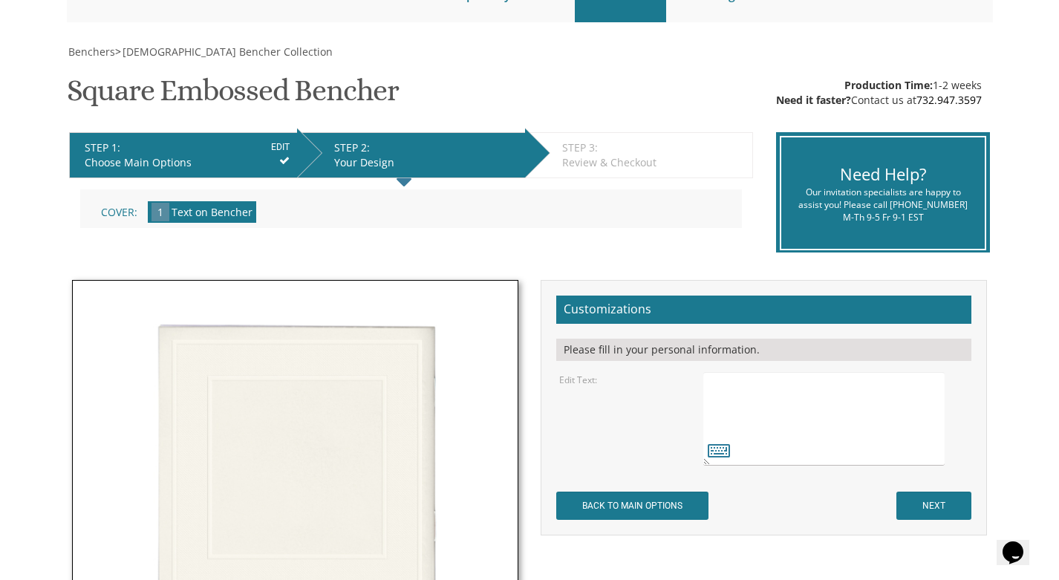
click at [219, 149] on div "STEP 1: EDIT" at bounding box center [187, 147] width 205 height 15
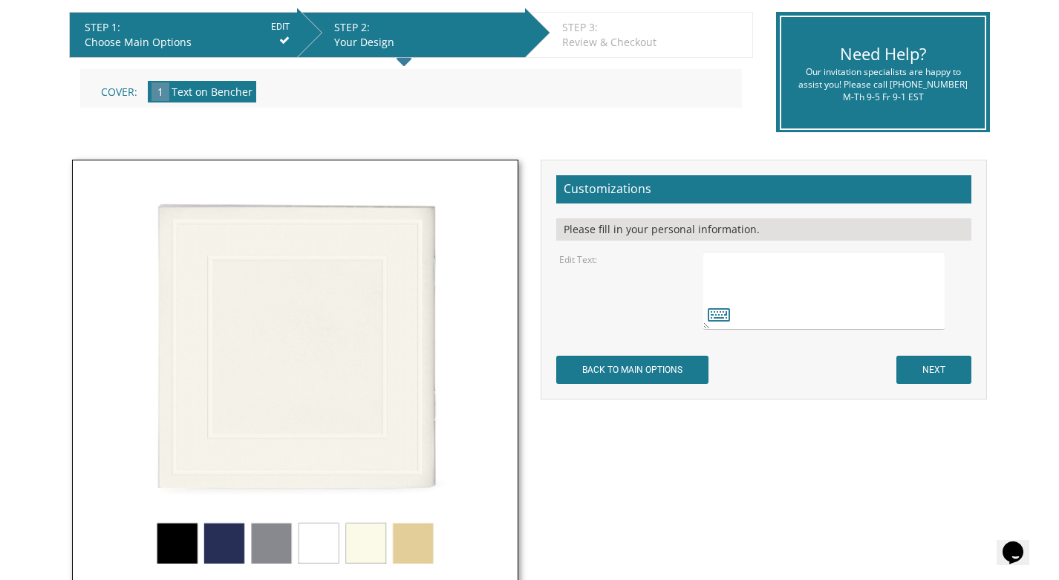
scroll to position [305, 0]
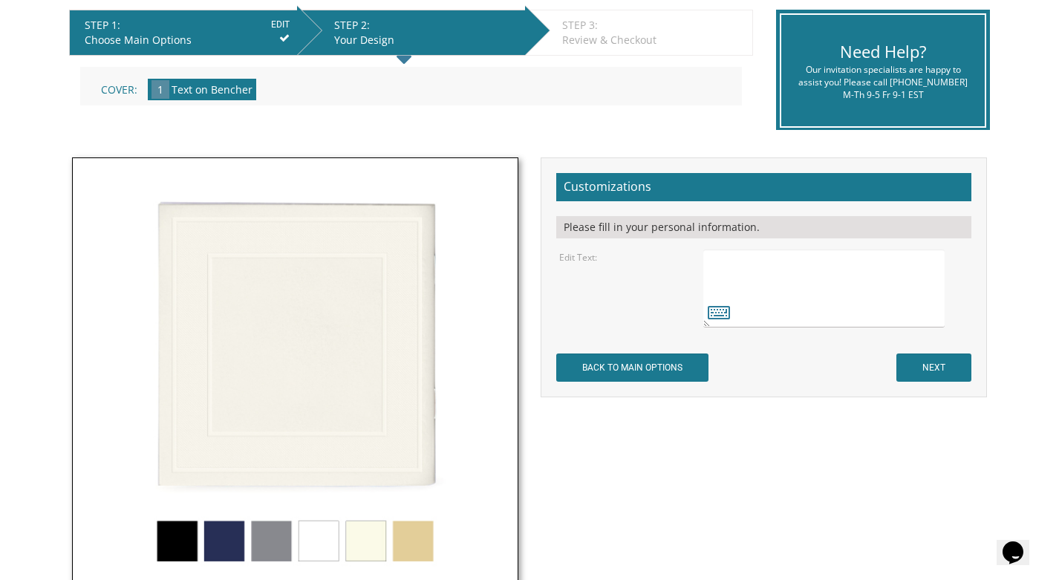
click at [761, 273] on textarea at bounding box center [823, 289] width 241 height 78
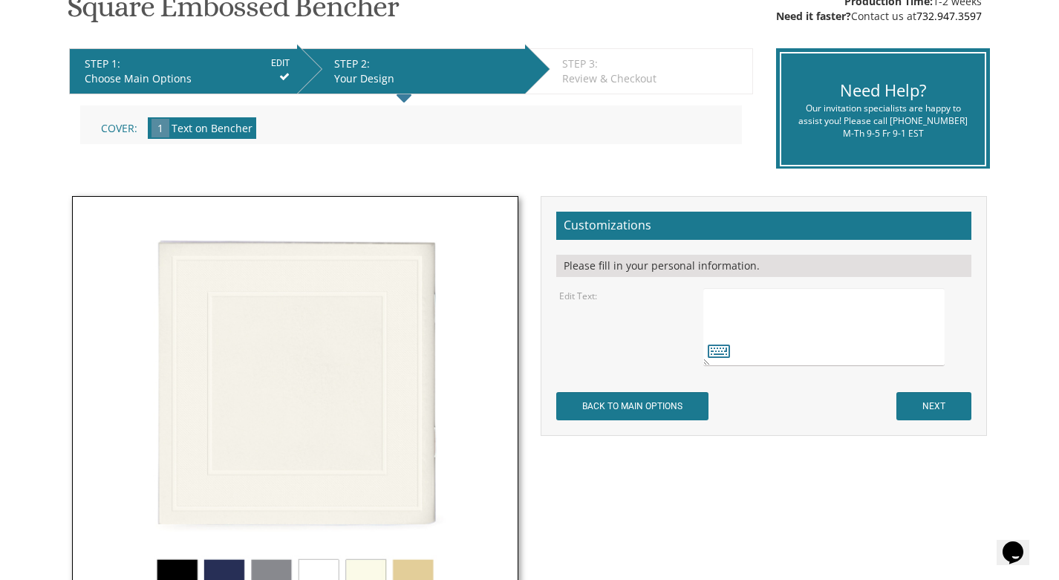
scroll to position [254, 0]
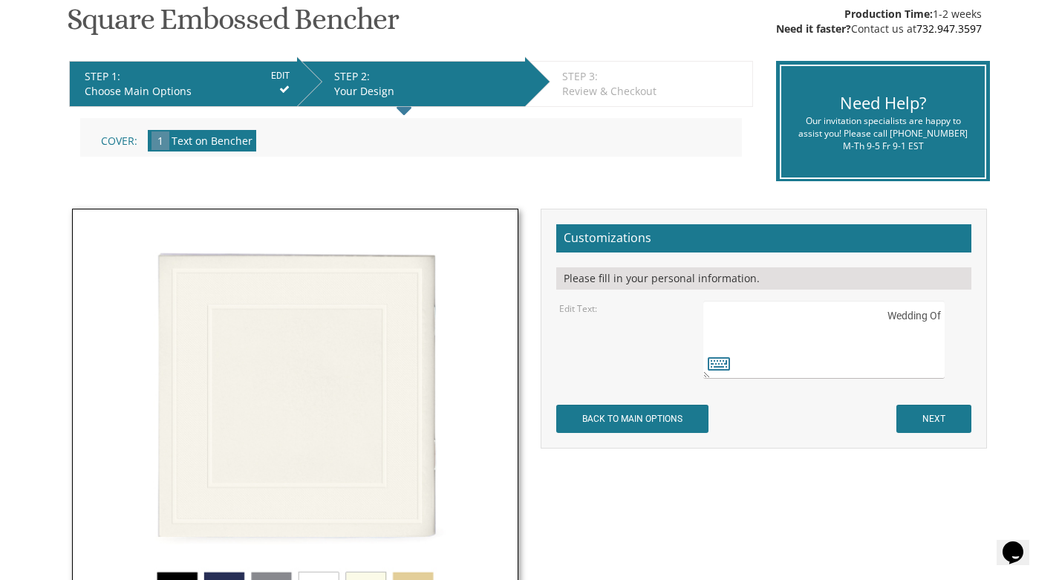
click at [899, 308] on textarea at bounding box center [823, 340] width 241 height 78
drag, startPoint x: 942, startPoint y: 331, endPoint x: 657, endPoint y: 303, distance: 285.9
click at [657, 303] on div "Edit Text:" at bounding box center [764, 340] width 432 height 78
click at [768, 345] on textarea at bounding box center [823, 340] width 241 height 78
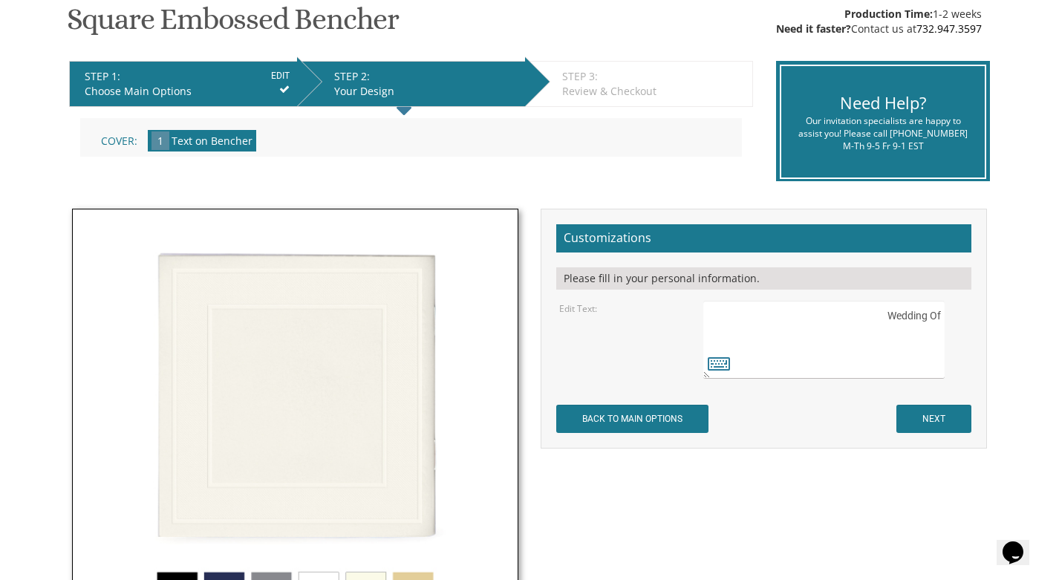
click at [769, 345] on textarea at bounding box center [823, 340] width 241 height 78
type textarea "W"
click at [897, 330] on textarea at bounding box center [823, 340] width 241 height 78
click at [914, 334] on textarea at bounding box center [823, 340] width 241 height 78
click at [897, 333] on textarea at bounding box center [823, 340] width 241 height 78
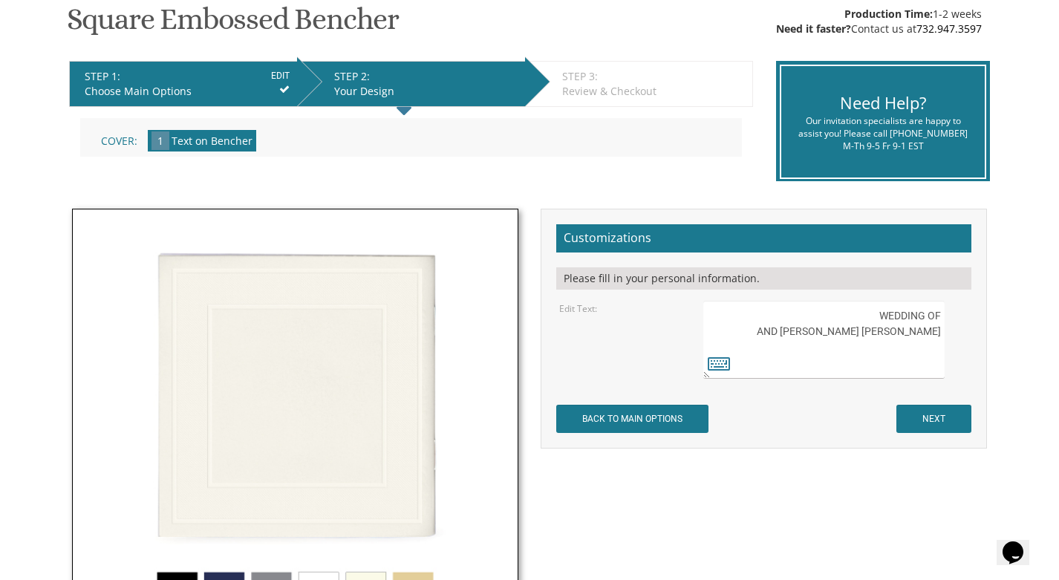
click at [886, 345] on textarea at bounding box center [823, 340] width 241 height 78
paste textarea "כ”ט תשרי תשפ”ו"
type textarea "WEDDING OF DAPHNA AND ALEX HERMAN OCTOBER 20, 2025 כ”ט תשרי תשפ”ו"
click at [934, 422] on input "NEXT" at bounding box center [934, 419] width 75 height 28
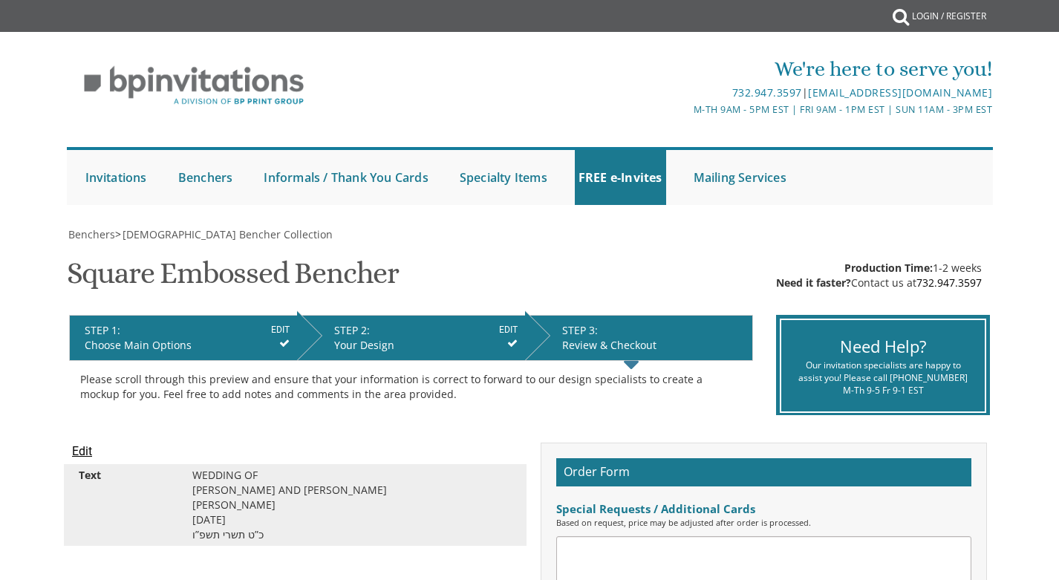
scroll to position [213, 0]
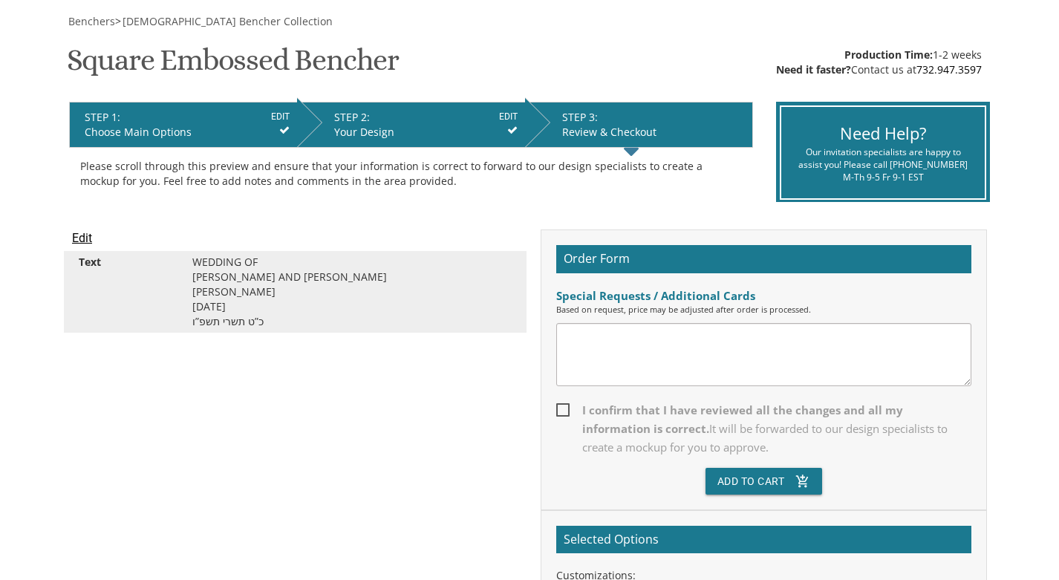
click at [583, 341] on textarea at bounding box center [763, 354] width 415 height 63
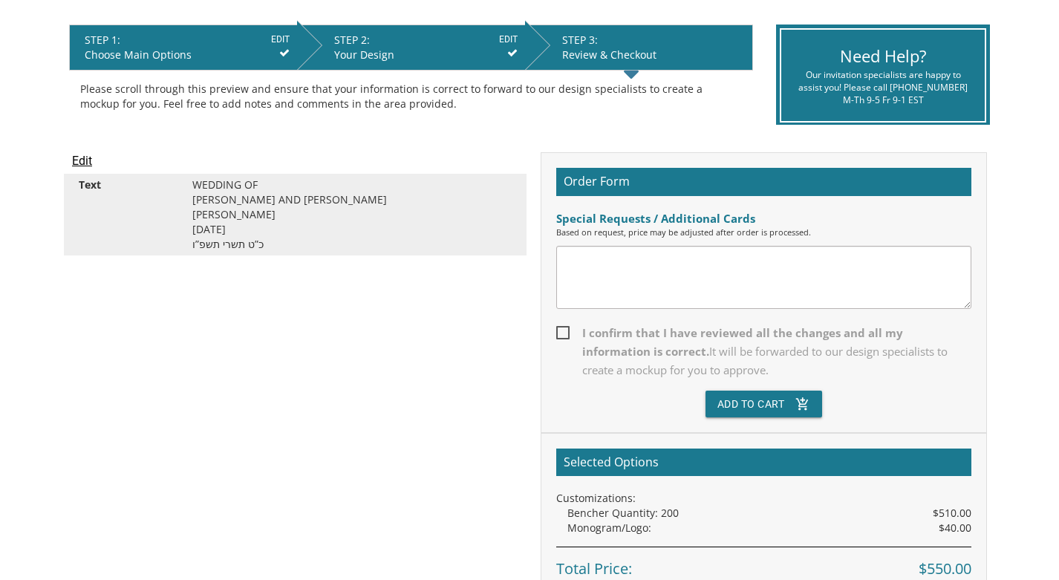
scroll to position [295, 0]
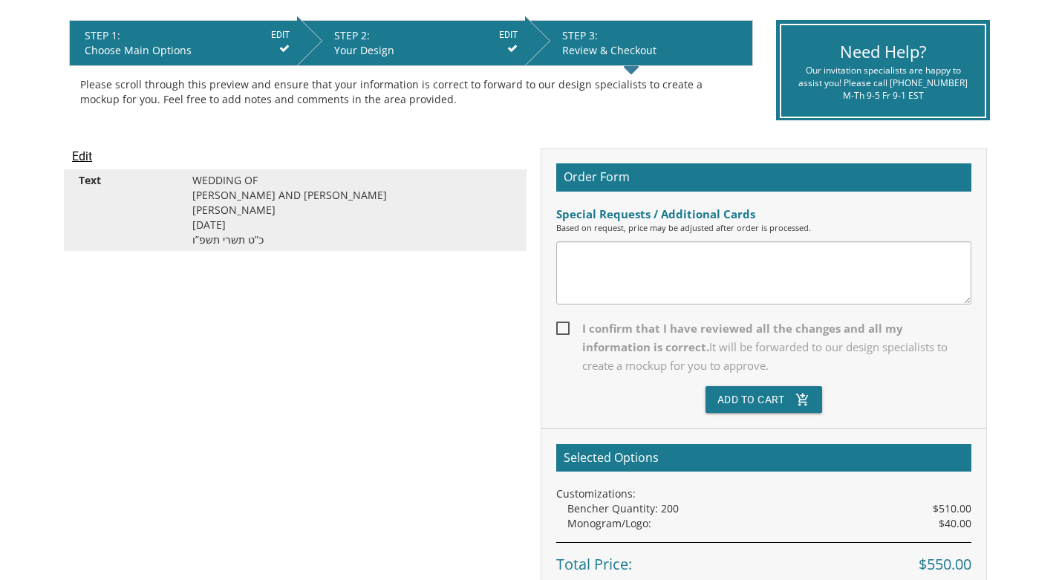
click at [563, 325] on span "I confirm that I have reviewed all the changes and all my information is correc…" at bounding box center [763, 347] width 415 height 56
click at [563, 325] on input "I confirm that I have reviewed all the changes and all my information is correc…" at bounding box center [561, 327] width 10 height 10
checkbox input "true"
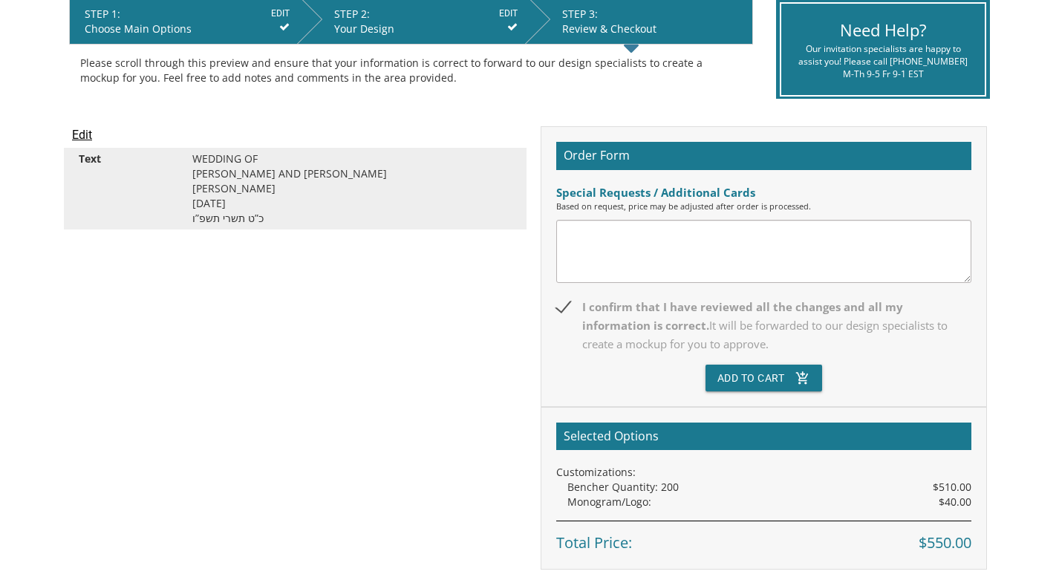
scroll to position [316, 0]
click at [763, 374] on button "Add To Cart add_shopping_cart" at bounding box center [764, 378] width 117 height 27
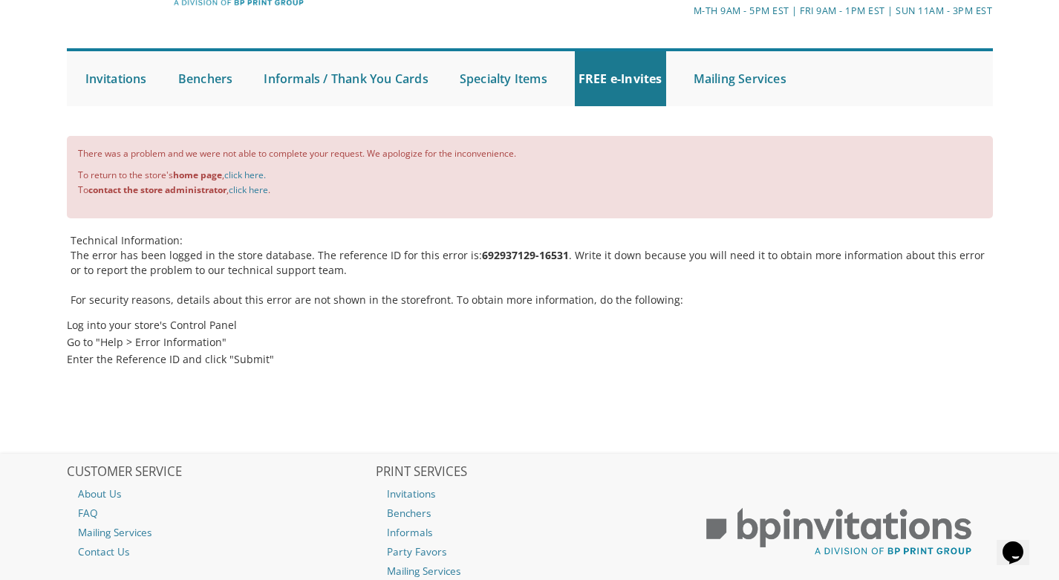
scroll to position [110, 0]
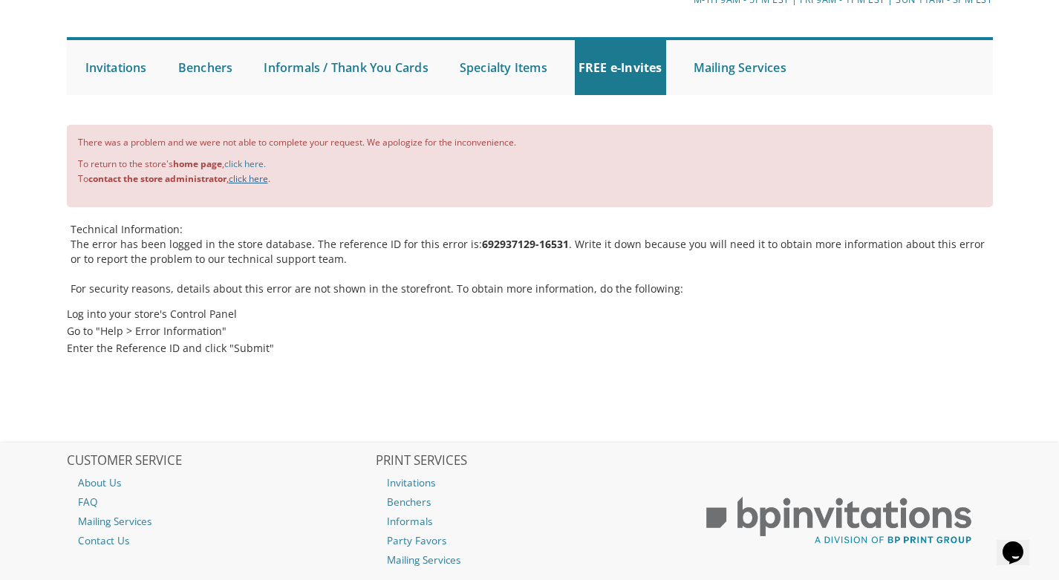
click at [252, 178] on link "click here" at bounding box center [248, 178] width 39 height 13
drag, startPoint x: 469, startPoint y: 239, endPoint x: 554, endPoint y: 241, distance: 85.4
click at [554, 241] on b "692937129-16531" at bounding box center [525, 244] width 87 height 14
copy p "692937129-16531"
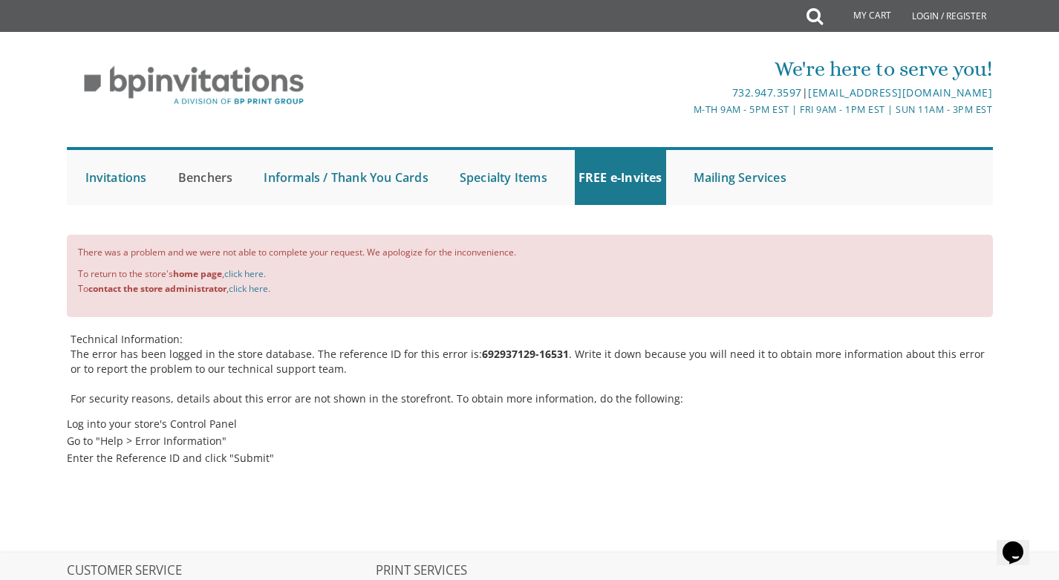
scroll to position [0, 0]
click at [257, 285] on link "click here" at bounding box center [248, 288] width 39 height 13
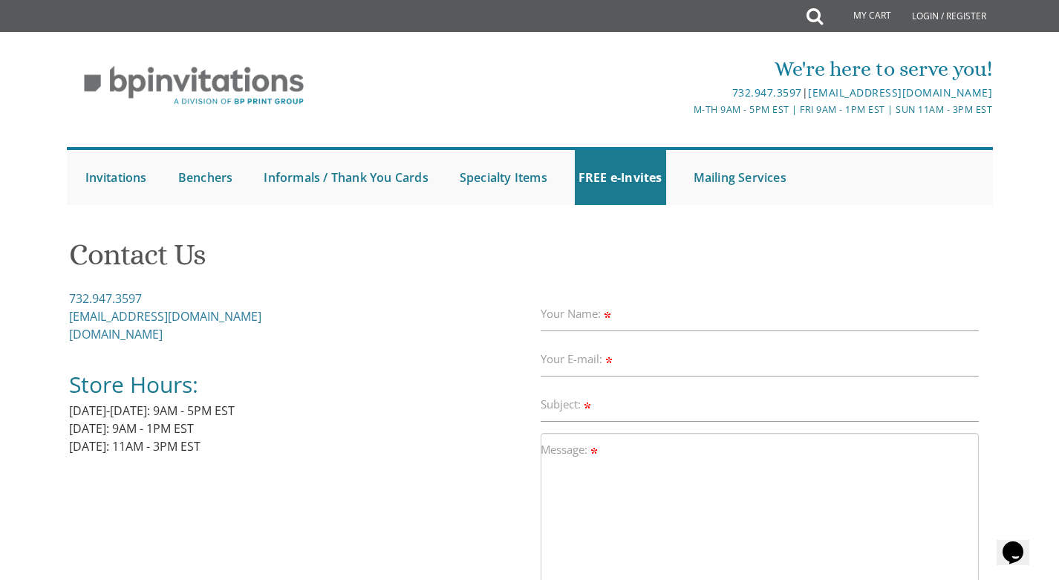
scroll to position [111, 0]
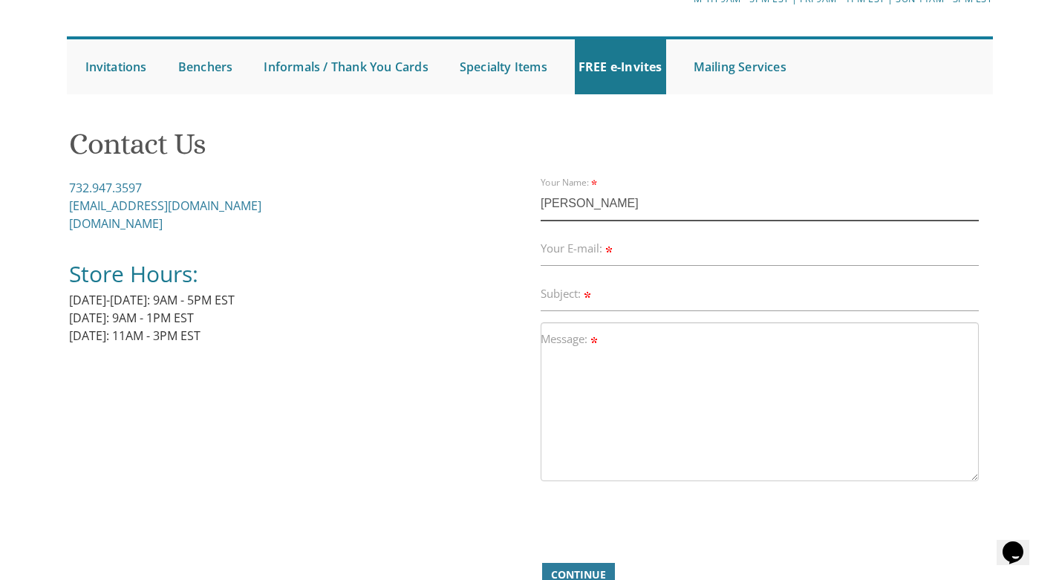
type input "[PERSON_NAME]"
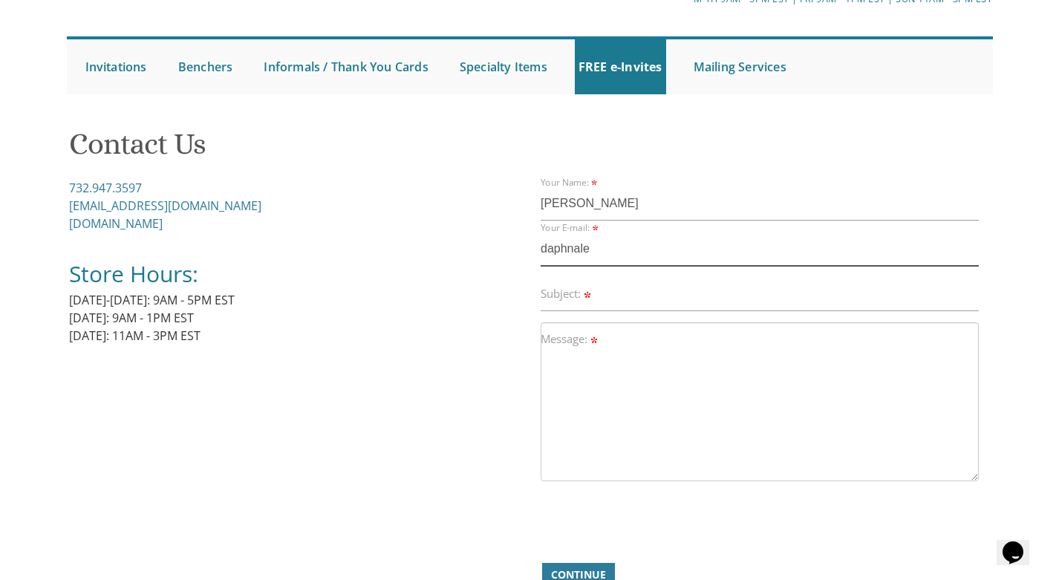
type input "daphnalen"
type input "[EMAIL_ADDRESS][DOMAIN_NAME]"
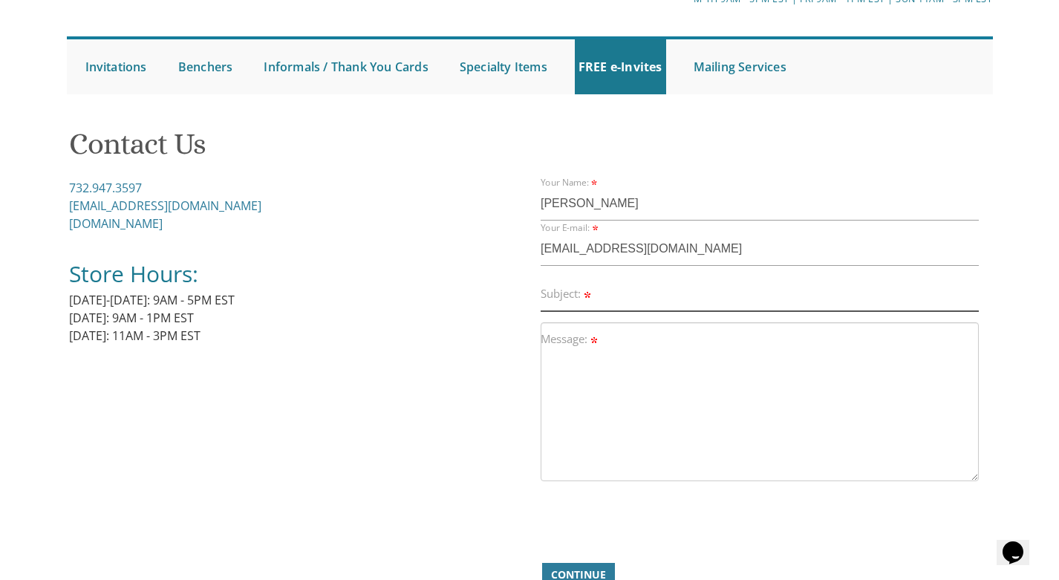
click at [609, 305] on input "Subject:" at bounding box center [760, 294] width 438 height 34
type input "error making purchase"
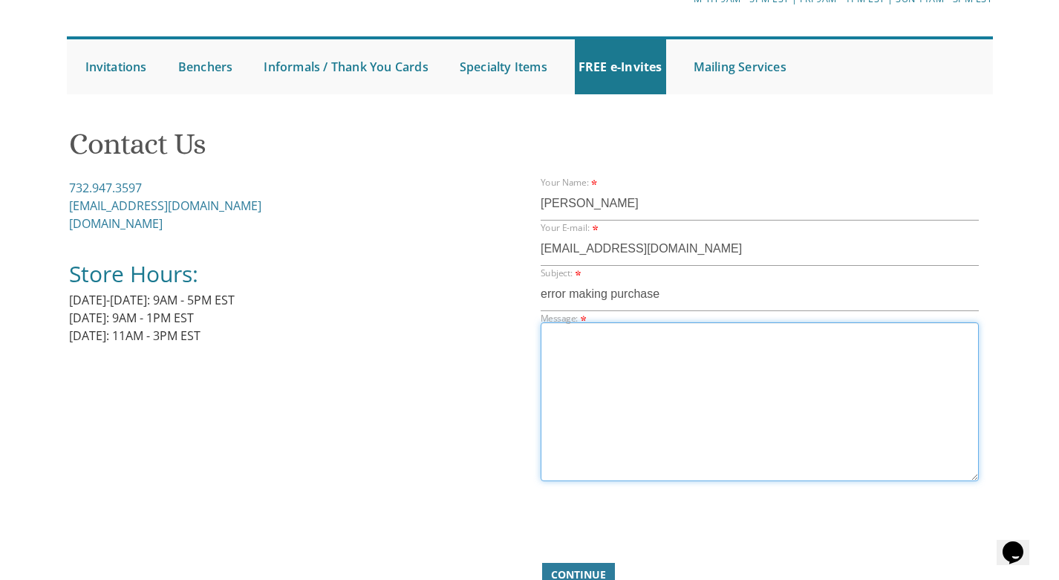
click at [619, 413] on textarea "Message:" at bounding box center [760, 401] width 438 height 159
paste textarea "692937129-16531"
type textarea "692937129-16531 wedding is oct 20- time sensitive thank you!"
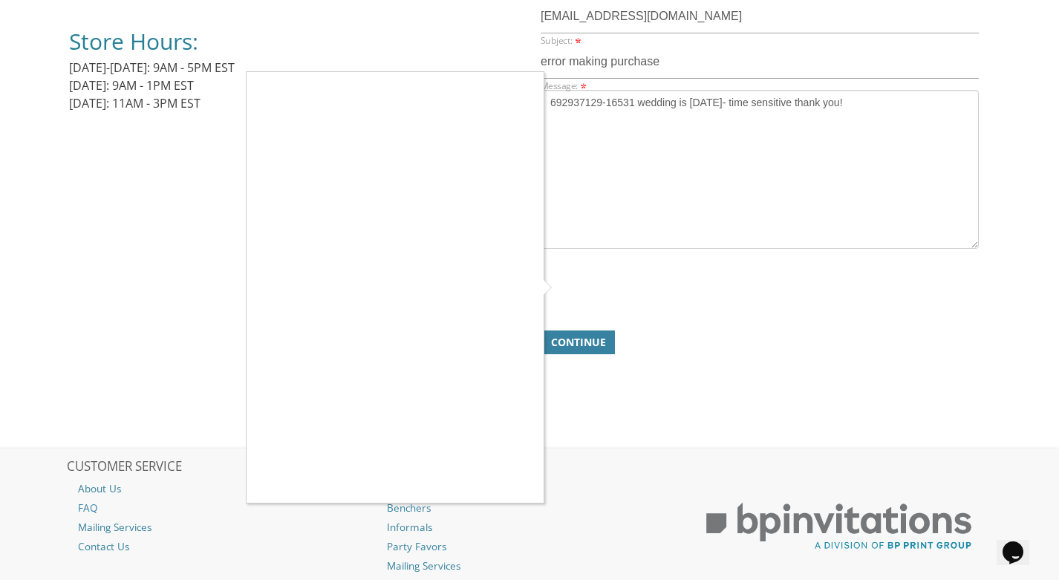
scroll to position [371, 0]
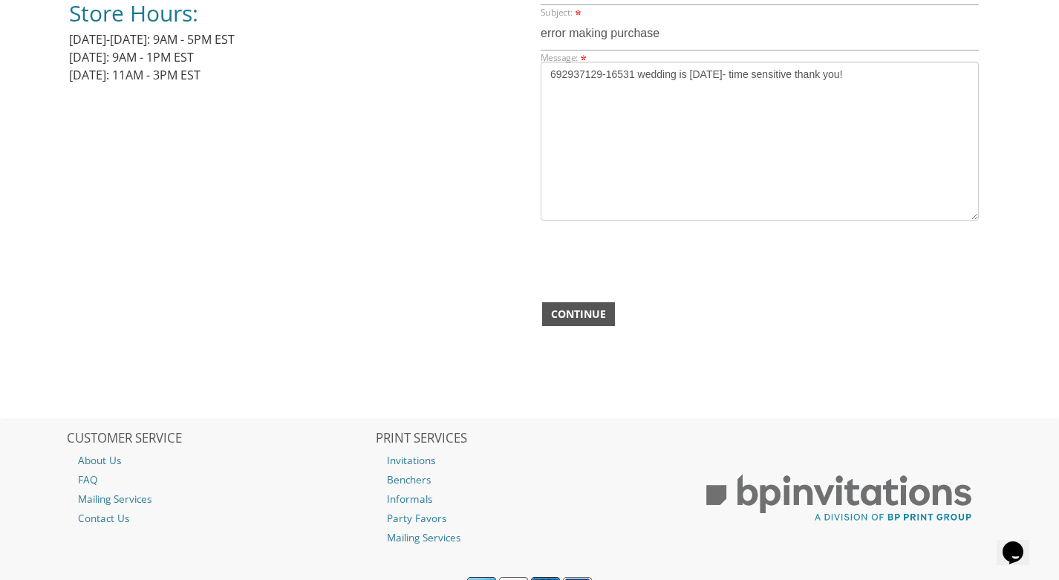
click at [594, 315] on span "Continue" at bounding box center [578, 314] width 55 height 15
